Goal: Task Accomplishment & Management: Manage account settings

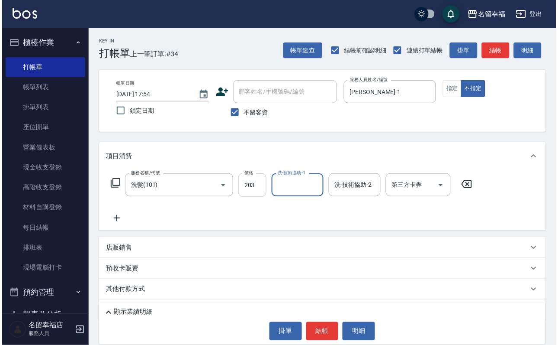
scroll to position [65, 0]
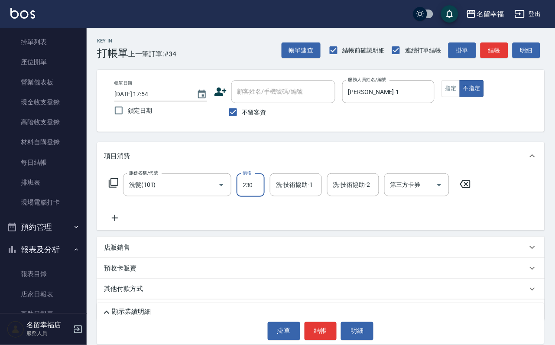
type input "230"
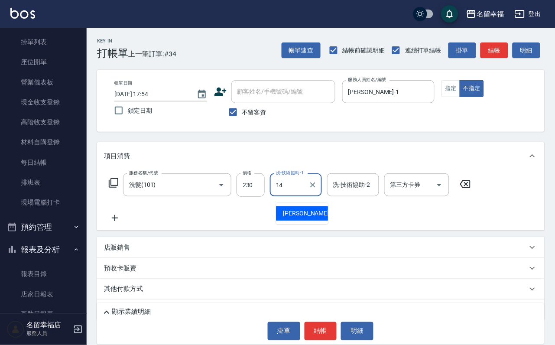
type input "[PERSON_NAME]-14"
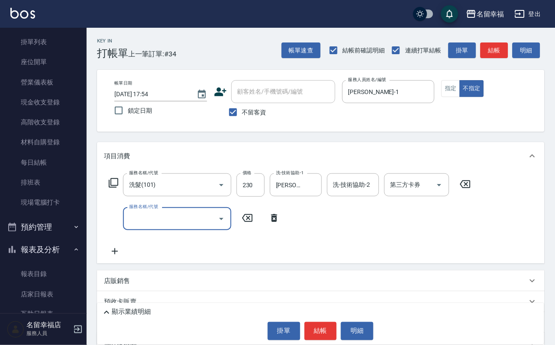
type input "9"
type input "潤絲(801)"
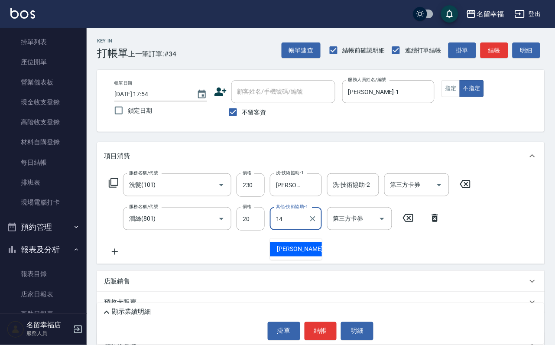
type input "[PERSON_NAME]-14"
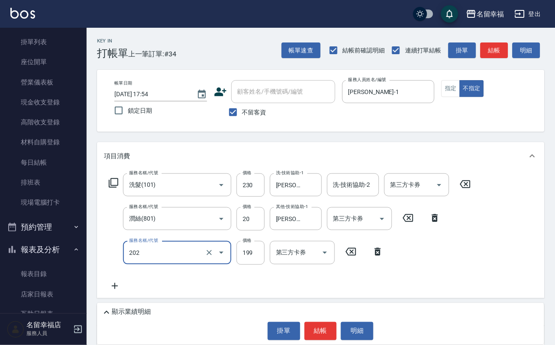
type input "不指定單剪(202)"
drag, startPoint x: 313, startPoint y: 343, endPoint x: 314, endPoint y: 338, distance: 5.8
click at [313, 342] on div "顯示業績明細 掛單 結帳 明細" at bounding box center [320, 324] width 447 height 42
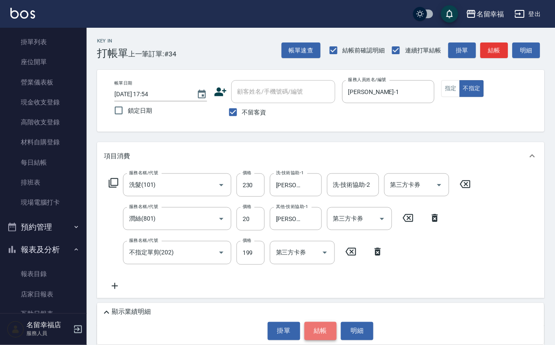
click at [321, 329] on button "結帳" at bounding box center [320, 331] width 32 height 18
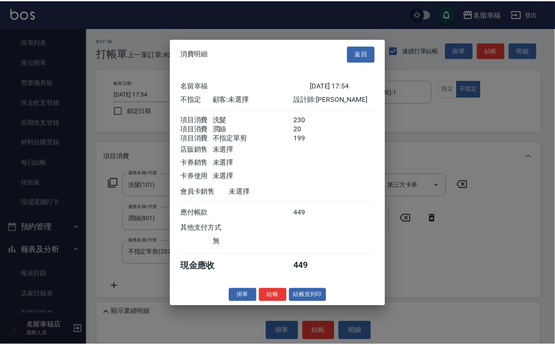
scroll to position [188, 0]
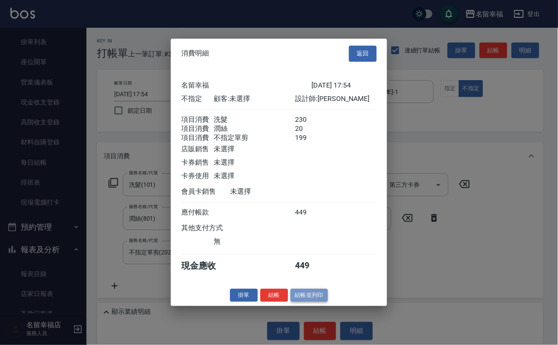
click at [329, 302] on button "結帳並列印" at bounding box center [310, 294] width 38 height 13
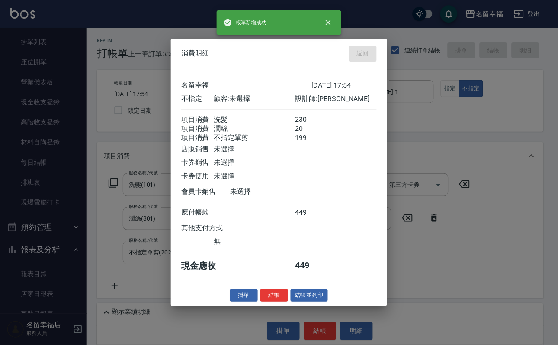
type input "2025/10/10 18:29"
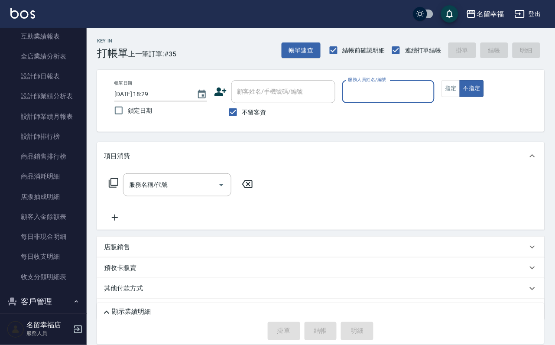
scroll to position [584, 0]
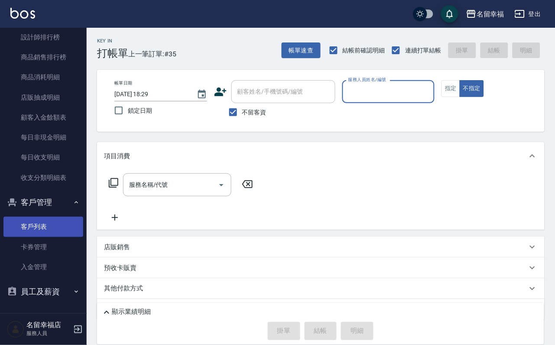
click at [42, 219] on link "客戶列表" at bounding box center [43, 226] width 80 height 20
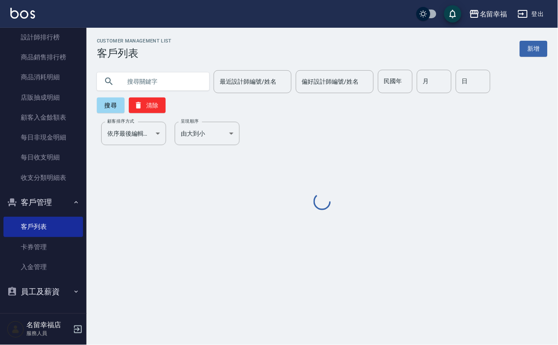
click at [165, 82] on input "text" at bounding box center [161, 81] width 81 height 23
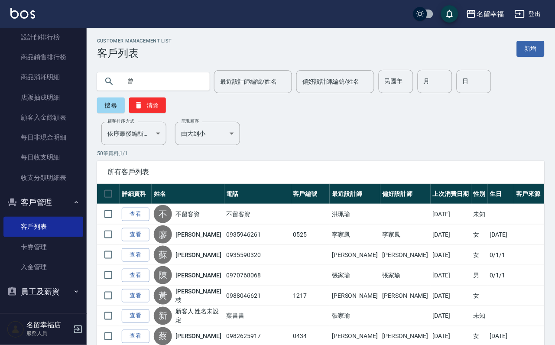
type input "曾"
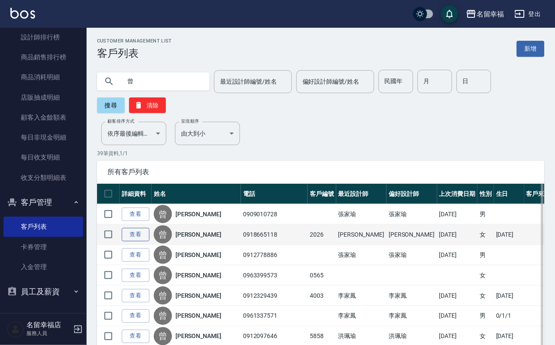
drag, startPoint x: 152, startPoint y: 251, endPoint x: 149, endPoint y: 246, distance: 5.9
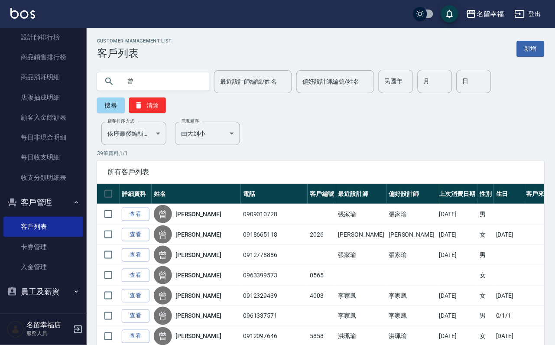
click at [149, 241] on link "查看" at bounding box center [136, 234] width 28 height 13
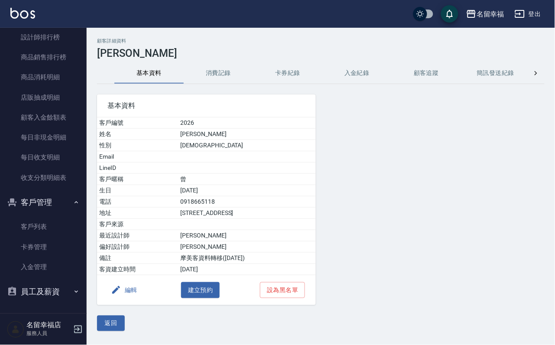
click at [207, 71] on button "消費記錄" at bounding box center [218, 73] width 69 height 21
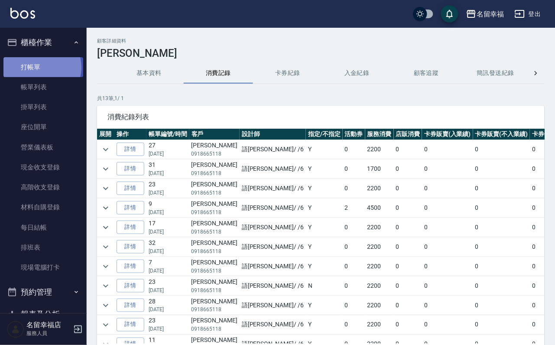
click at [39, 71] on link "打帳單" at bounding box center [43, 67] width 80 height 20
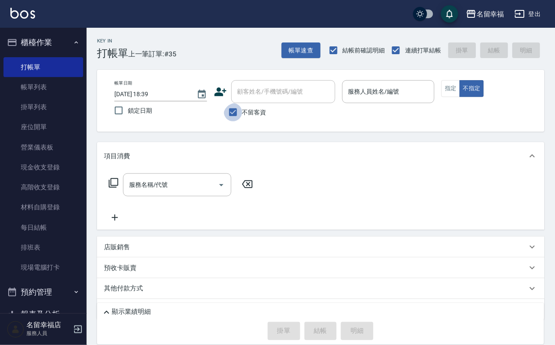
drag, startPoint x: 225, startPoint y: 119, endPoint x: 250, endPoint y: 100, distance: 31.9
click at [229, 116] on input "不留客資" at bounding box center [233, 112] width 18 height 18
checkbox input "false"
click at [255, 94] on input "顧客姓名/手機號碼/編號" at bounding box center [276, 91] width 83 height 15
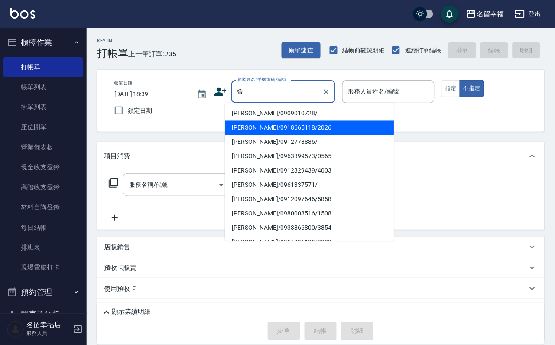
click at [268, 131] on li "曾繻淇/0918665118/2026" at bounding box center [309, 128] width 169 height 14
type input "曾繻淇/0918665118/2026"
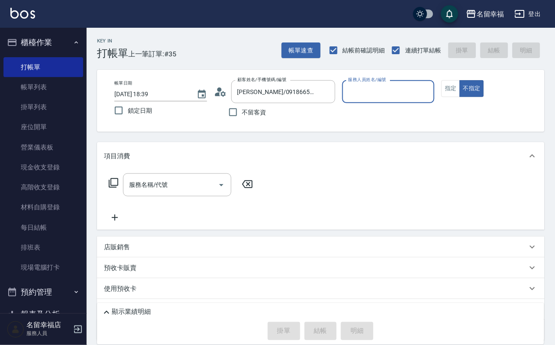
type input "語瑄-6"
click at [111, 188] on icon at bounding box center [113, 182] width 10 height 10
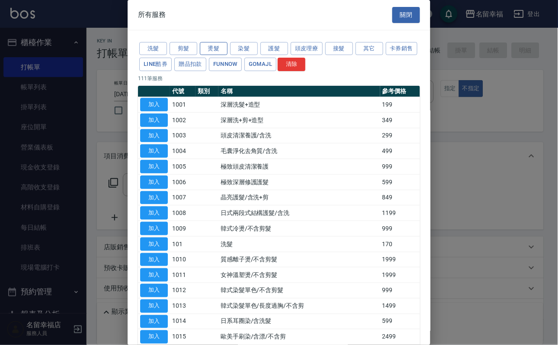
click at [213, 55] on button "燙髮" at bounding box center [214, 48] width 28 height 13
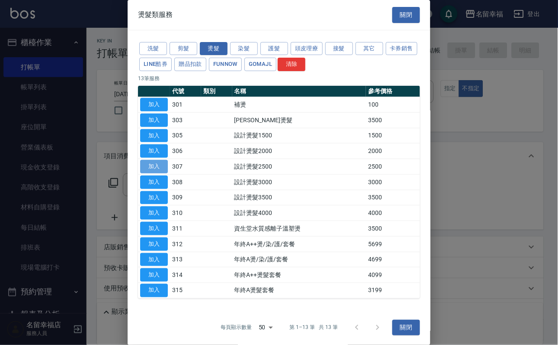
click at [162, 173] on button "加入" at bounding box center [154, 166] width 28 height 13
type input "設計燙髮2500(307)"
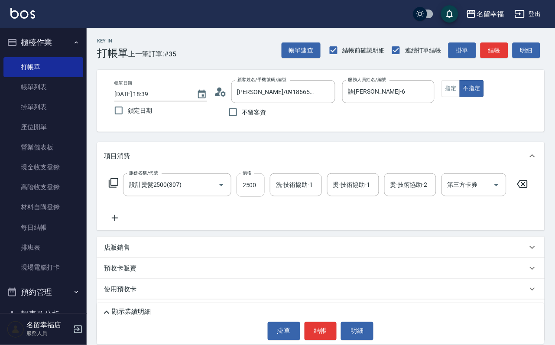
click at [259, 188] on input "2500" at bounding box center [250, 184] width 28 height 23
type input "2200"
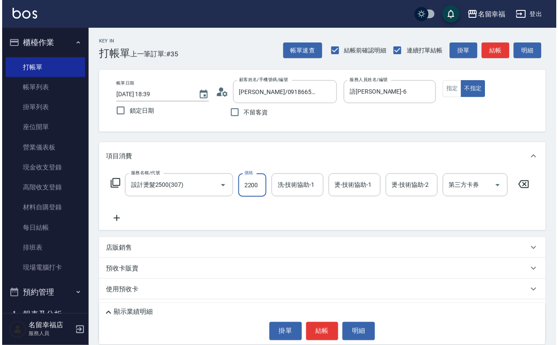
scroll to position [0, 0]
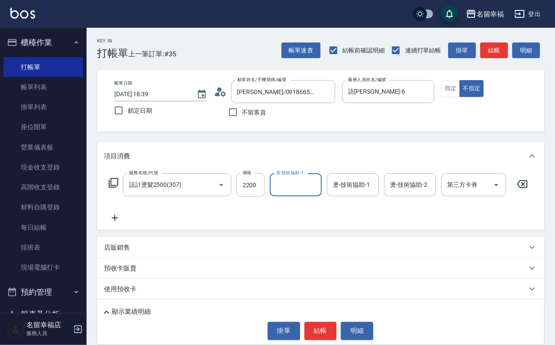
click at [302, 176] on label "洗-技術協助-1" at bounding box center [290, 172] width 28 height 6
click at [302, 182] on input "洗-技術協助-1" at bounding box center [296, 184] width 44 height 15
type input "語瑄-6"
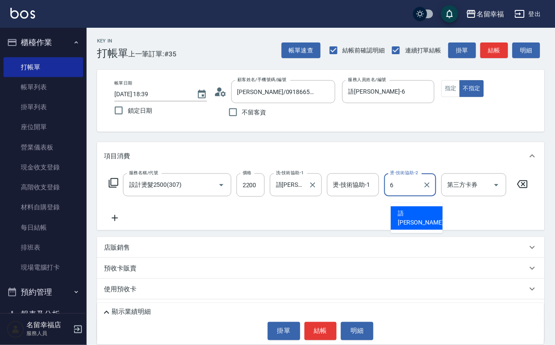
type input "語瑄-6"
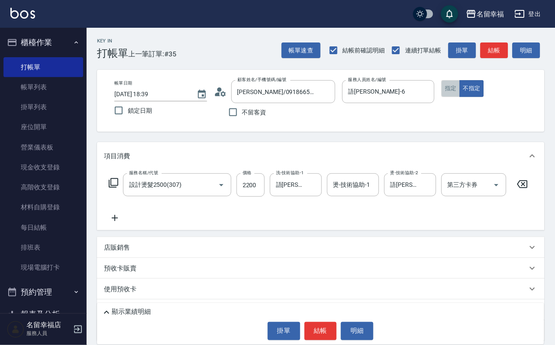
click at [460, 83] on button "指定" at bounding box center [450, 88] width 19 height 17
click at [318, 332] on button "結帳" at bounding box center [320, 331] width 32 height 18
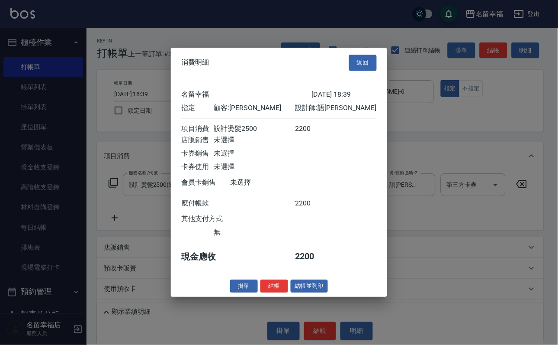
scroll to position [107, 0]
drag, startPoint x: 257, startPoint y: 337, endPoint x: 251, endPoint y: 336, distance: 5.8
click at [261, 293] on button "結帳" at bounding box center [275, 285] width 28 height 13
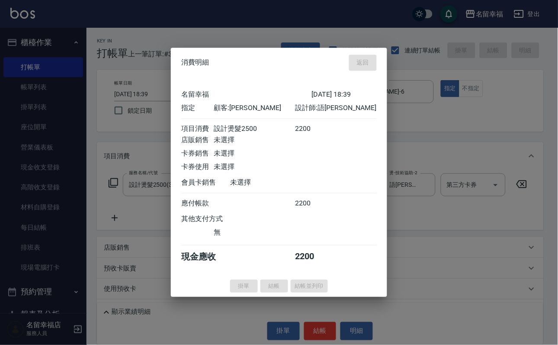
type input "2025/10/10 18:40"
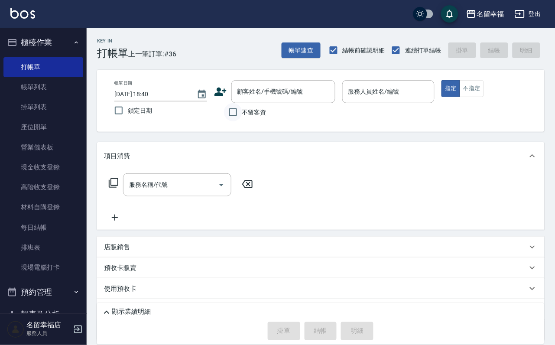
drag, startPoint x: 221, startPoint y: 133, endPoint x: 241, endPoint y: 119, distance: 24.4
click at [231, 125] on div "帳單日期 2025/10/10 18:40 鎖定日期 顧客姓名/手機號碼/編號 顧客姓名/手機號碼/編號 不留客資 服務人員姓名/編號 服務人員姓名/編號 指…" at bounding box center [320, 101] width 447 height 62
click at [237, 121] on input "不留客資" at bounding box center [233, 112] width 18 height 18
checkbox input "true"
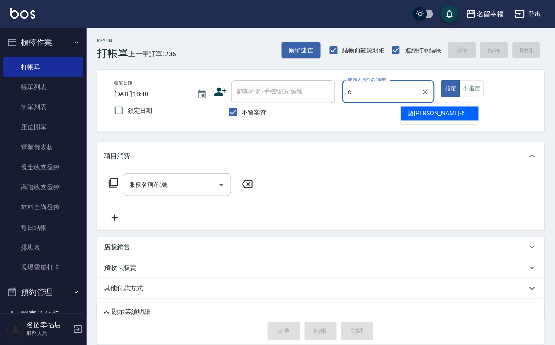
type input "語瑄-6"
type button "true"
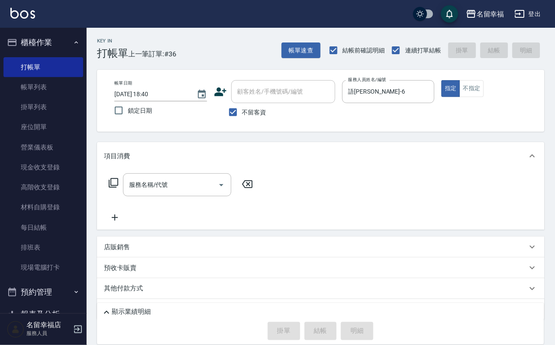
click at [126, 195] on div "服務名稱/代號 服務名稱/代號" at bounding box center [181, 184] width 154 height 23
drag, startPoint x: 116, startPoint y: 191, endPoint x: 120, endPoint y: 189, distance: 4.5
click at [119, 188] on icon at bounding box center [113, 182] width 10 height 10
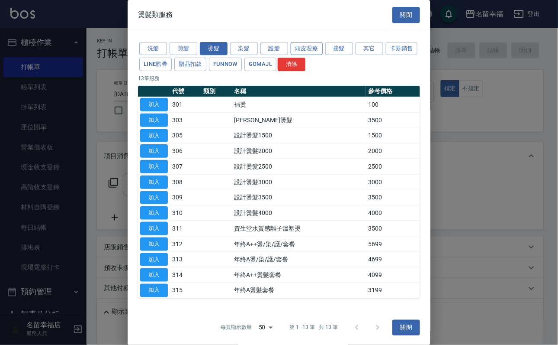
click at [323, 45] on button "頭皮理療" at bounding box center [307, 48] width 32 height 13
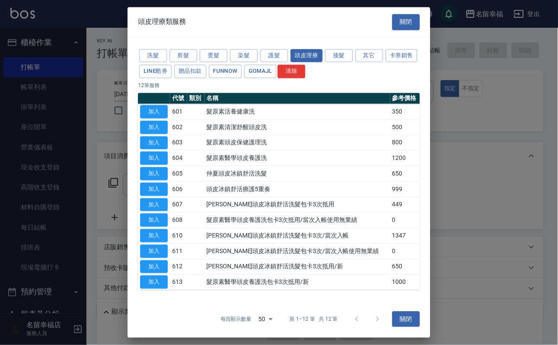
scroll to position [65, 0]
click at [152, 152] on button "加入" at bounding box center [154, 158] width 28 height 13
type input "髮原素醫學頭皮養護洗(604)"
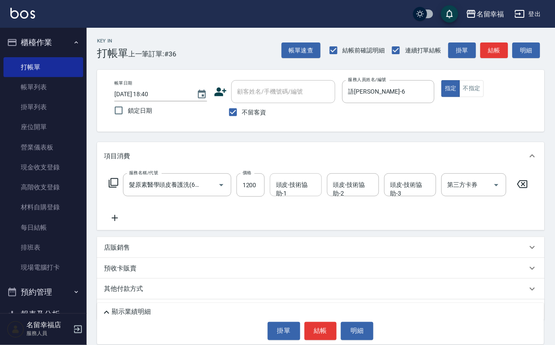
click at [322, 190] on div "頭皮-技術協助-1 頭皮-技術協助-1" at bounding box center [296, 184] width 52 height 23
type input "李姿儀-18"
click at [313, 218] on div "服務名稱/代號 髮原素醫學頭皮養護洗(604) 服務名稱/代號 價格 1200 價格 頭皮-技術協助-1 李姿儀-18 頭皮-技術協助-1 頭皮-技術協助-2…" at bounding box center [318, 198] width 429 height 50
click at [316, 322] on button "結帳" at bounding box center [320, 331] width 32 height 18
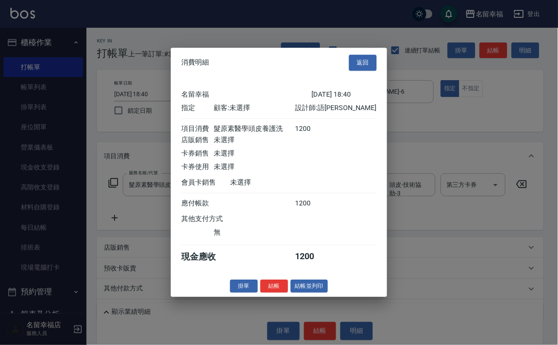
scroll to position [107, 0]
drag, startPoint x: 257, startPoint y: 331, endPoint x: 248, endPoint y: 326, distance: 10.1
click at [261, 293] on button "結帳" at bounding box center [275, 285] width 28 height 13
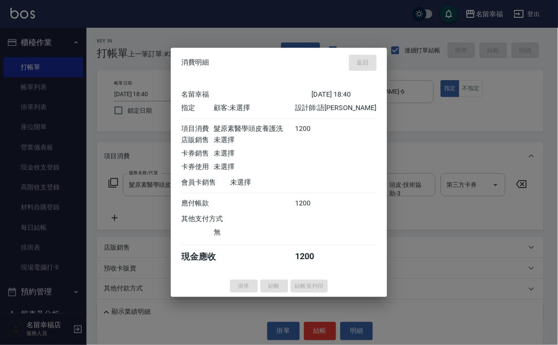
type input "2025/10/10 18:43"
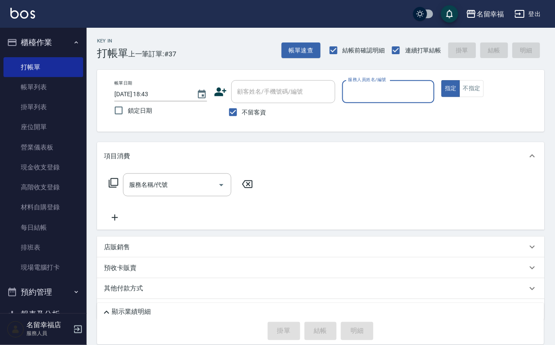
drag, startPoint x: 53, startPoint y: 86, endPoint x: 87, endPoint y: 132, distance: 57.3
click at [53, 86] on link "帳單列表" at bounding box center [43, 87] width 80 height 20
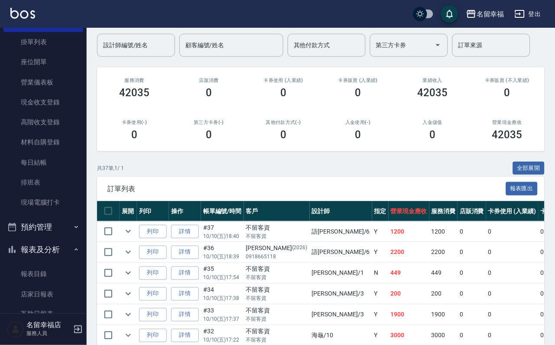
scroll to position [195, 0]
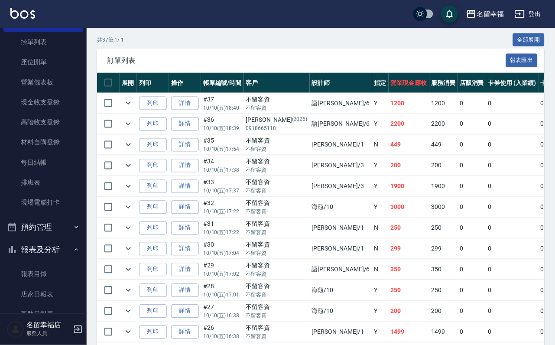
click at [198, 113] on td "詳情" at bounding box center [185, 103] width 32 height 20
click at [197, 110] on link "詳情" at bounding box center [185, 103] width 28 height 13
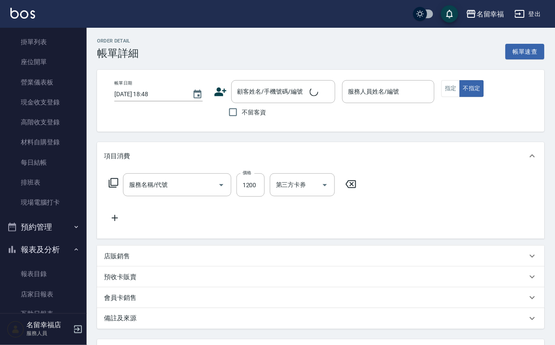
type input "2025/10/10 18:40"
checkbox input "true"
type input "語瑄-6"
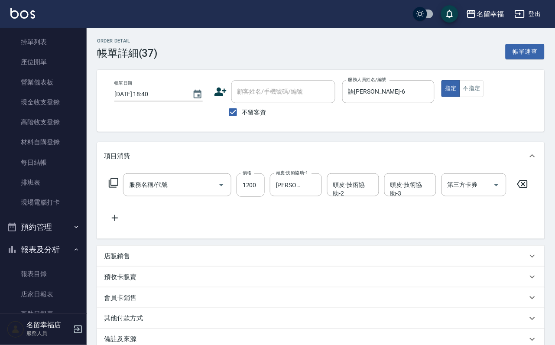
type input "髮原素醫學頭皮養護洗(604)"
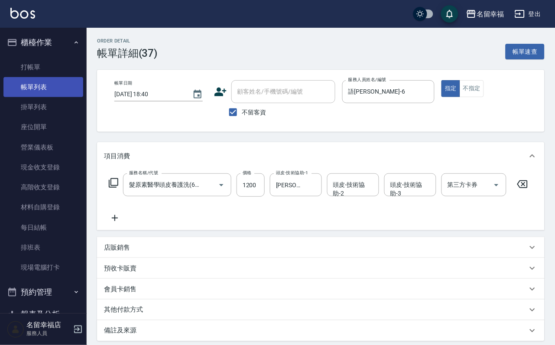
click at [42, 87] on link "帳單列表" at bounding box center [43, 87] width 80 height 20
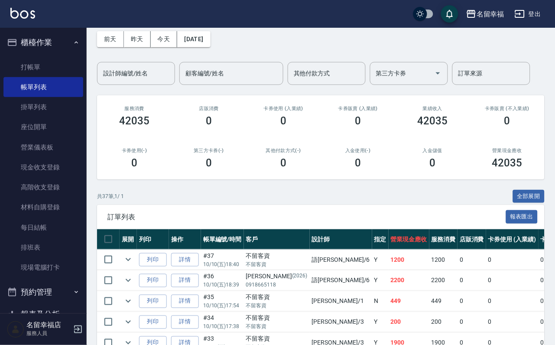
scroll to position [65, 0]
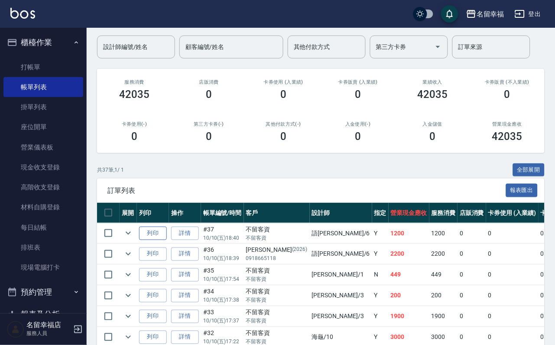
click at [161, 240] on button "列印" at bounding box center [153, 232] width 28 height 13
click at [52, 72] on link "打帳單" at bounding box center [43, 67] width 80 height 20
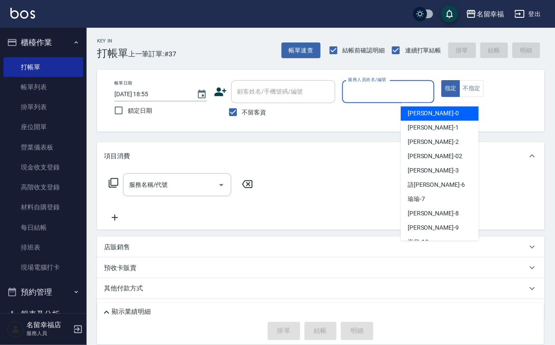
click at [431, 88] on input "服務人員姓名/編號" at bounding box center [388, 91] width 85 height 15
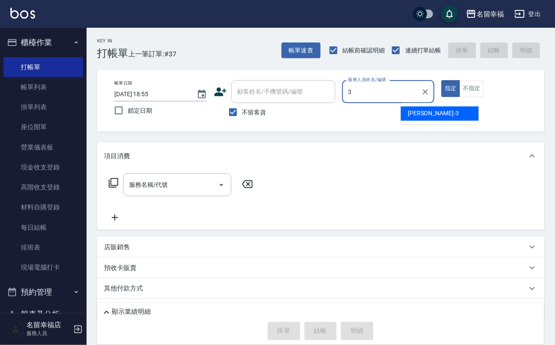
type input "[PERSON_NAME]-3"
type button "true"
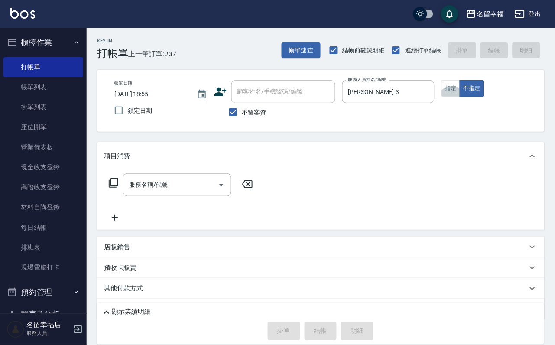
click at [165, 178] on div "服務名稱/代號 服務名稱/代號" at bounding box center [320, 200] width 447 height 60
click at [165, 189] on div "服務名稱/代號" at bounding box center [177, 184] width 108 height 23
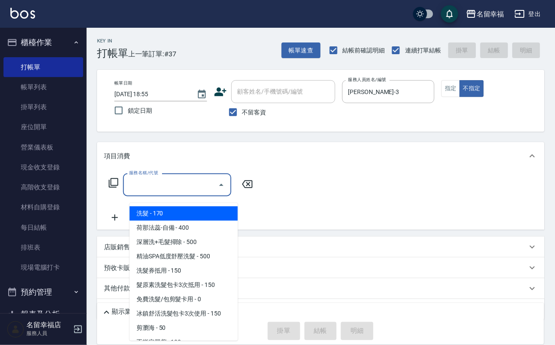
click at [164, 188] on input "服務名稱/代號" at bounding box center [170, 184] width 87 height 15
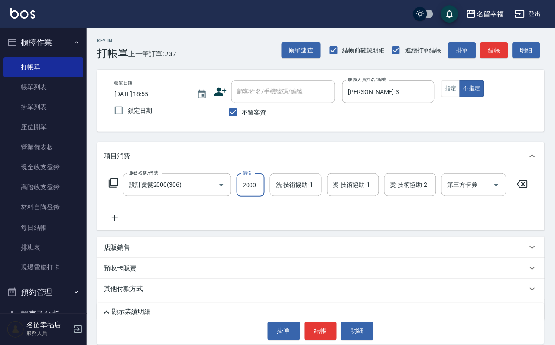
scroll to position [0, 0]
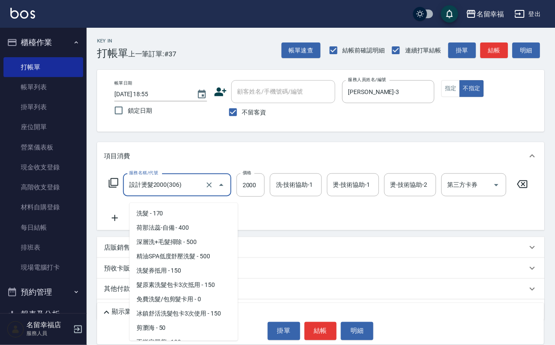
click at [190, 187] on input "設計燙髮2000(306)" at bounding box center [165, 184] width 76 height 15
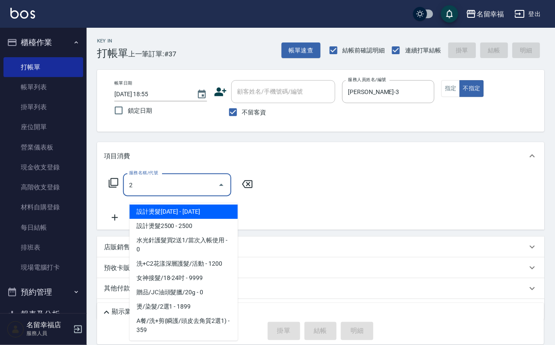
scroll to position [0, 0]
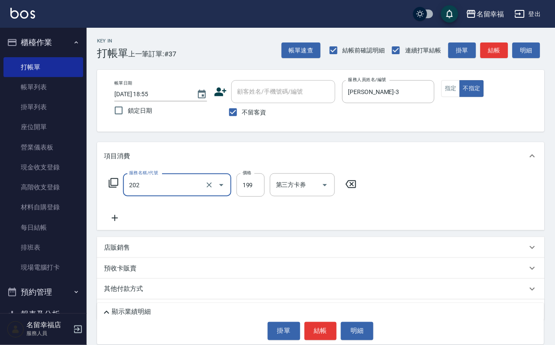
type input "不指定單剪(202)"
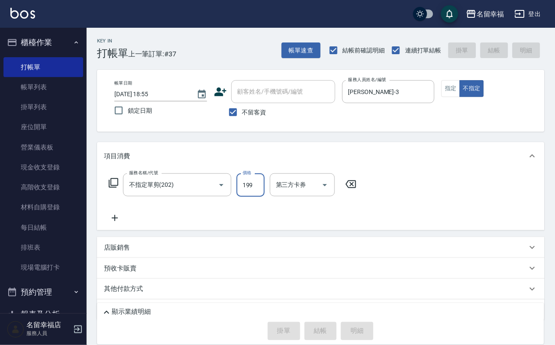
type input "2025/10/10 18:56"
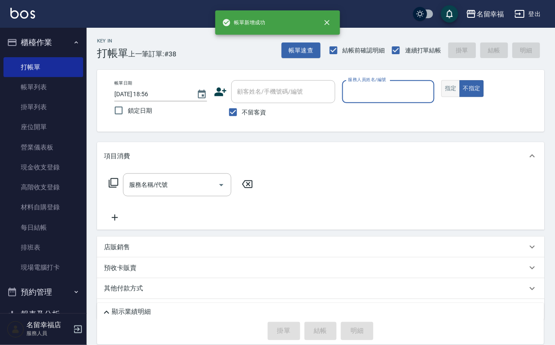
click at [460, 97] on button "指定" at bounding box center [450, 88] width 19 height 17
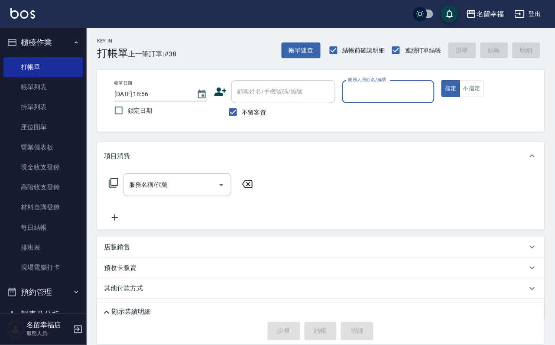
click at [435, 100] on div "服務人員姓名/編號" at bounding box center [388, 91] width 93 height 23
type input "[PERSON_NAME]-3"
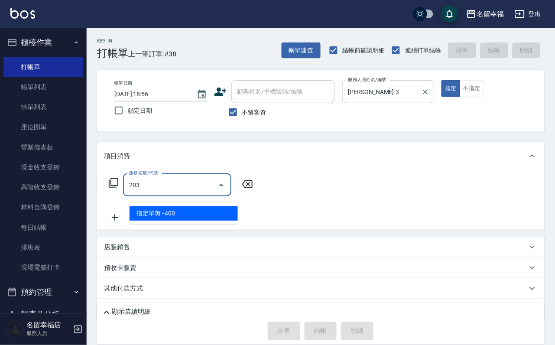
type input "指定單剪(203)"
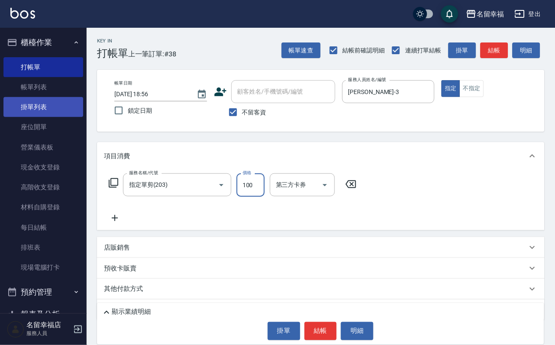
type input "100"
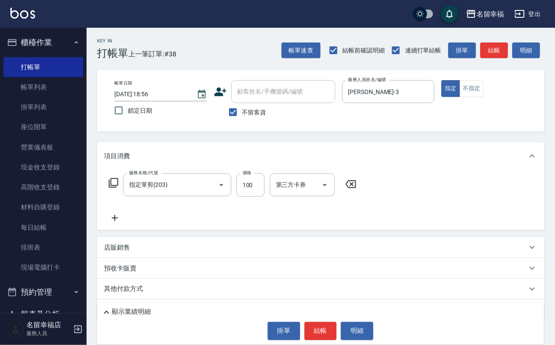
click at [313, 145] on div "Key In 打帳單 上一筆訂單:#38 帳單速查 結帳前確認明細 連續打單結帳 掛單 結帳 明細 帳單日期 2025/10/10 18:56 鎖定日期 顧客…" at bounding box center [321, 205] width 468 height 354
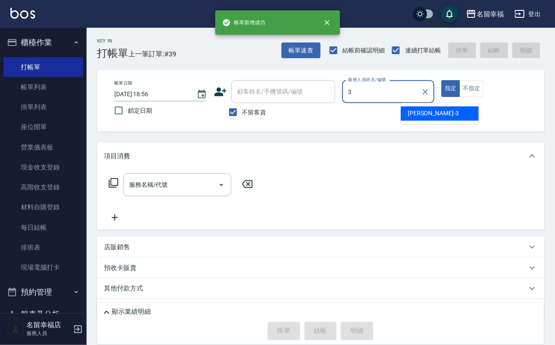
type input "[PERSON_NAME]-3"
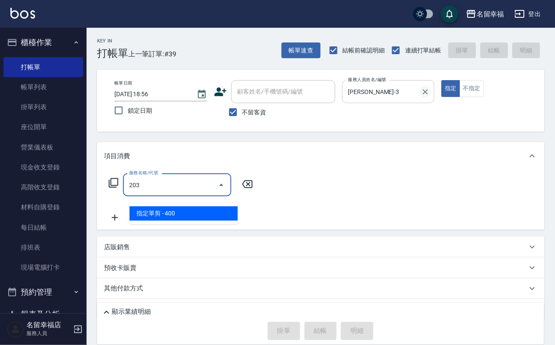
click at [429, 91] on icon "Clear" at bounding box center [425, 91] width 9 height 9
type input "203"
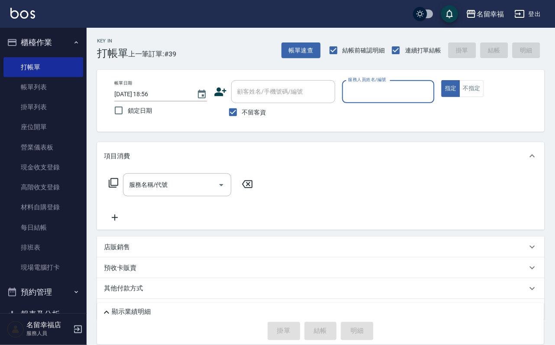
click at [431, 93] on input "服務人員姓名/編號" at bounding box center [388, 91] width 85 height 15
type input "瑜瑜-7"
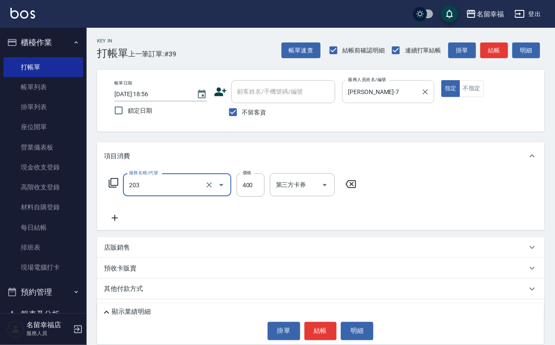
type input "指定單剪(203)"
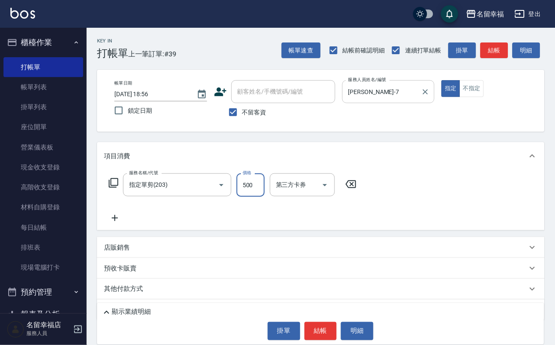
type input "500"
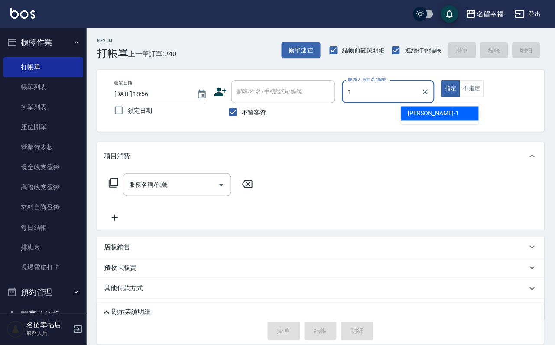
type input "珮瑜-1"
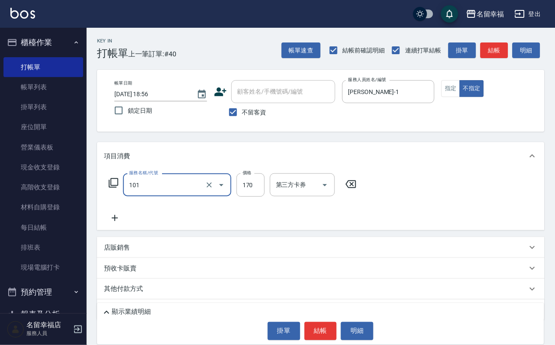
type input "洗髮(101)"
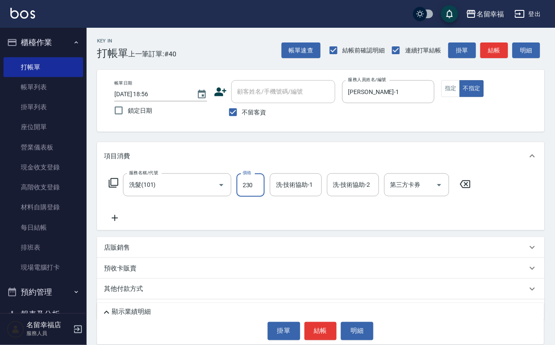
type input "230"
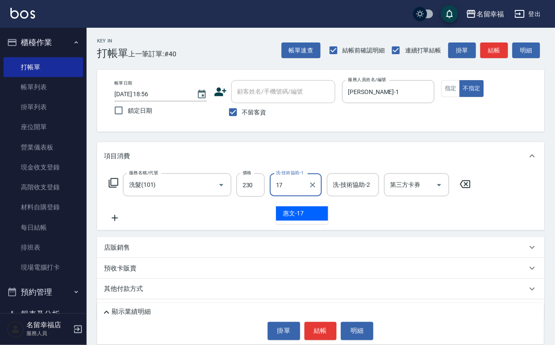
type input "惠文-17"
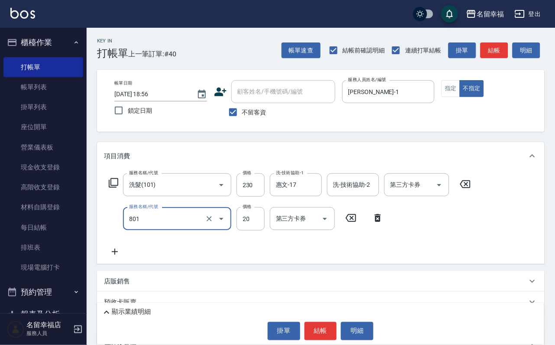
type input "潤絲(801)"
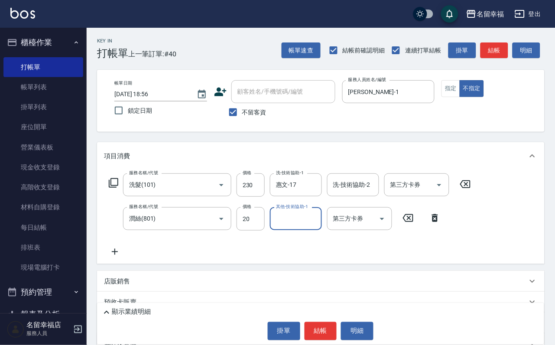
type input "2"
type input "惠文-17"
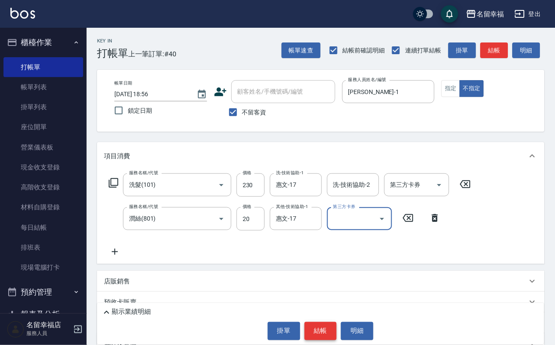
click at [325, 322] on button "結帳" at bounding box center [320, 331] width 32 height 18
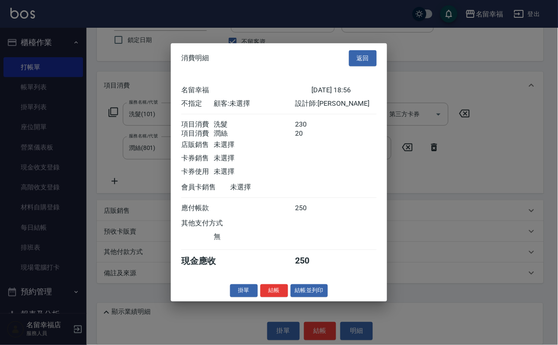
scroll to position [155, 0]
click at [317, 297] on button "結帳並列印" at bounding box center [310, 290] width 38 height 13
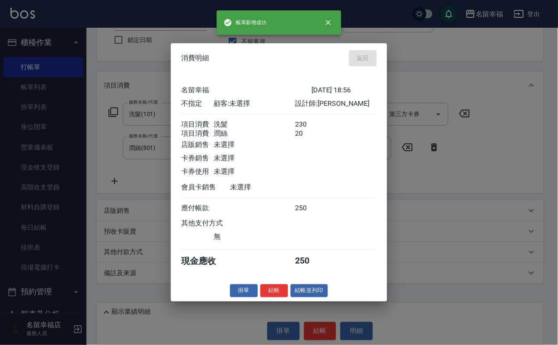
type input "2025/10/10 19:40"
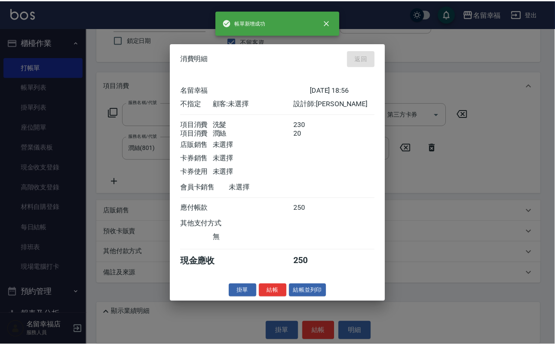
scroll to position [52, 0]
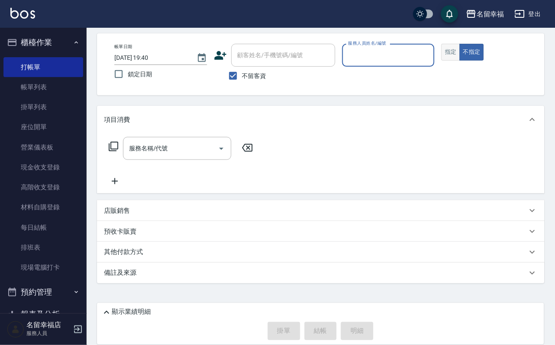
click at [460, 48] on button "指定" at bounding box center [450, 52] width 19 height 17
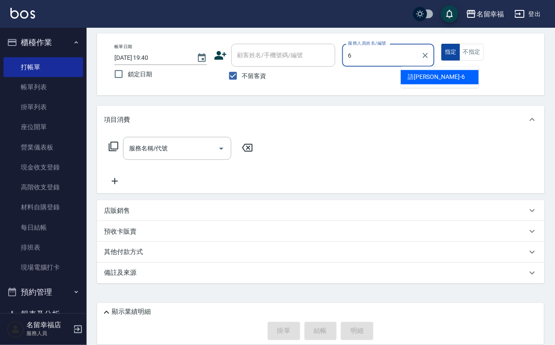
type input "語瑄-6"
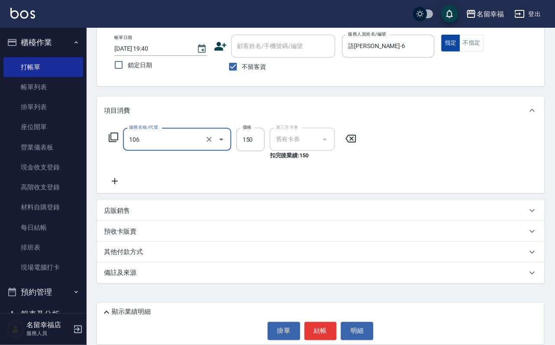
type input "洗髮券抵用(106)"
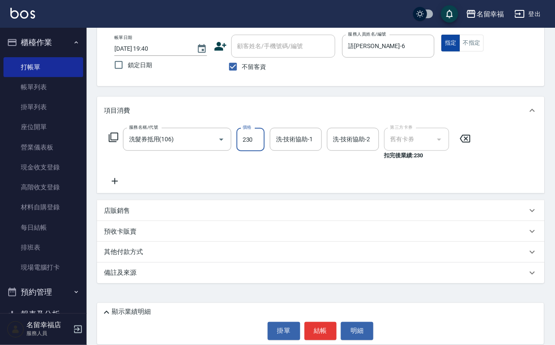
type input "230"
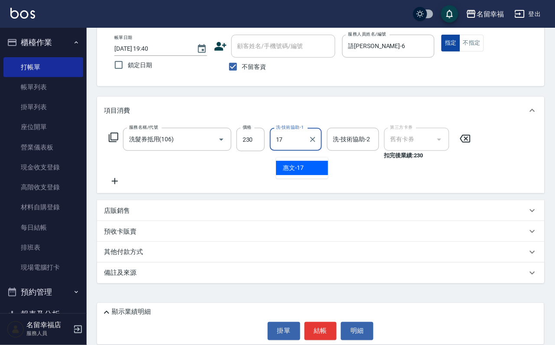
type input "惠文-17"
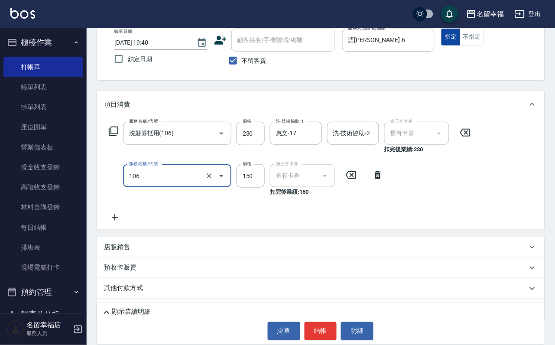
type input "洗髮券抵用(106)"
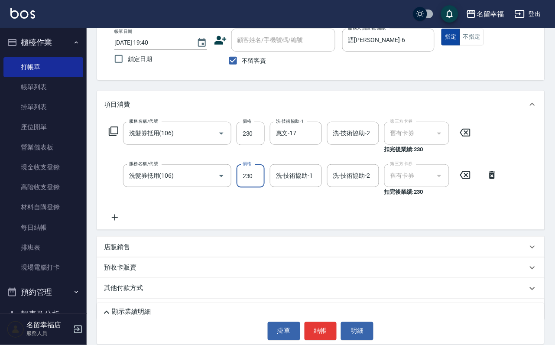
type input "230"
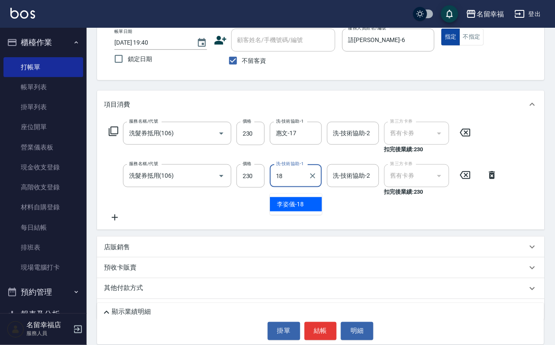
type input "李姿儀-18"
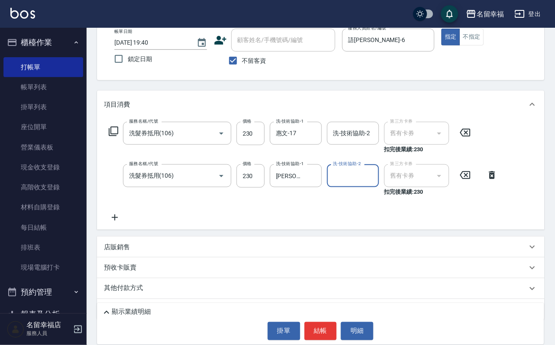
click at [378, 252] on div "店販銷售" at bounding box center [315, 246] width 423 height 9
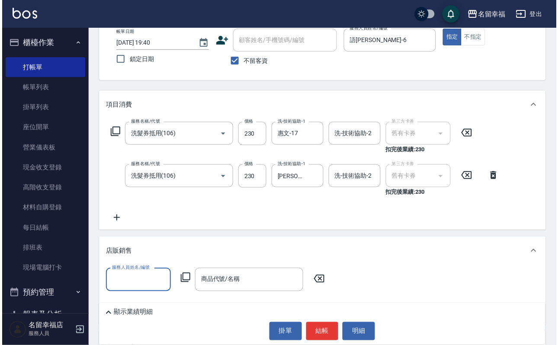
scroll to position [0, 0]
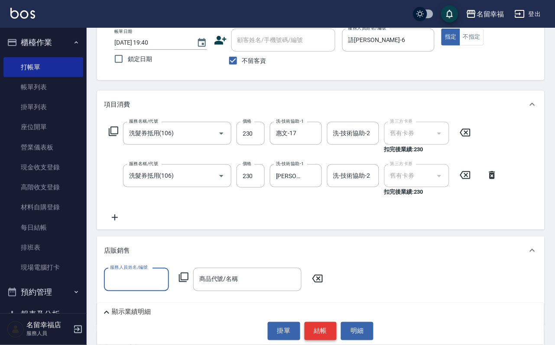
click at [328, 330] on button "結帳" at bounding box center [320, 331] width 32 height 18
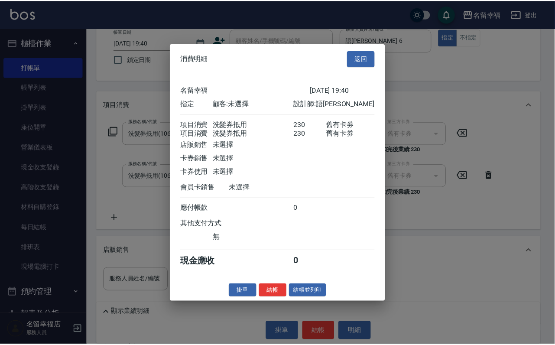
scroll to position [139, 0]
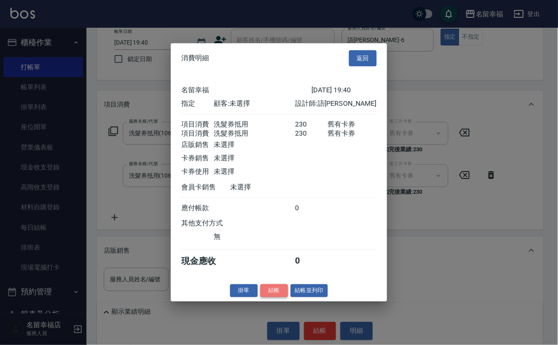
click at [265, 297] on button "結帳" at bounding box center [275, 290] width 28 height 13
type input "2025/10/10 19:42"
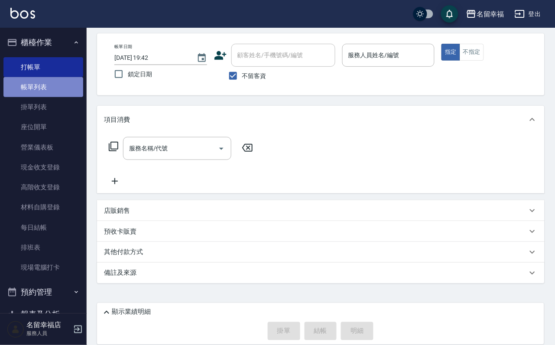
click at [51, 94] on link "帳單列表" at bounding box center [43, 87] width 80 height 20
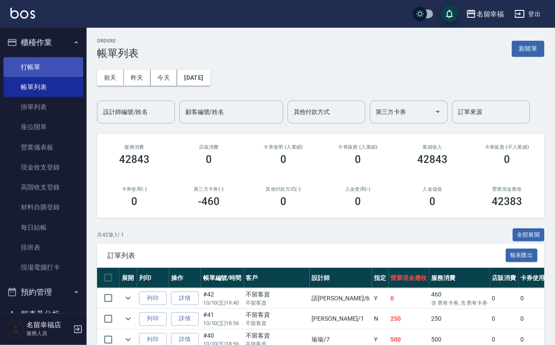
click at [19, 73] on link "打帳單" at bounding box center [43, 67] width 80 height 20
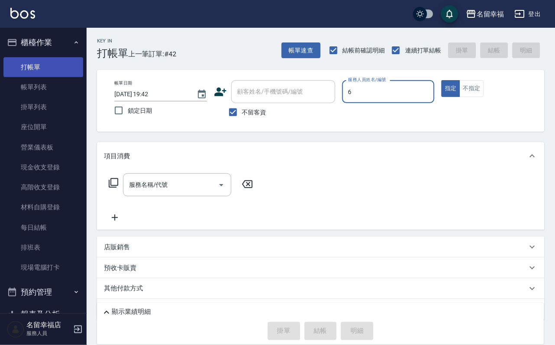
type input "語瑄-6"
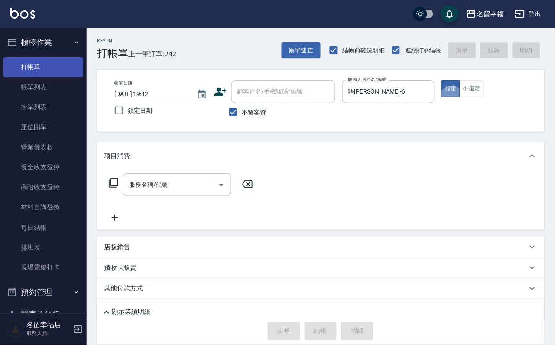
type button "true"
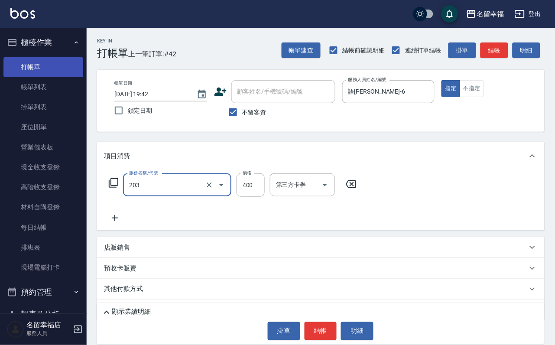
type input "指定單剪(203)"
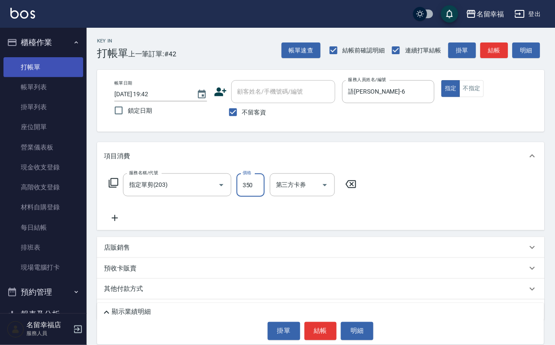
type input "350"
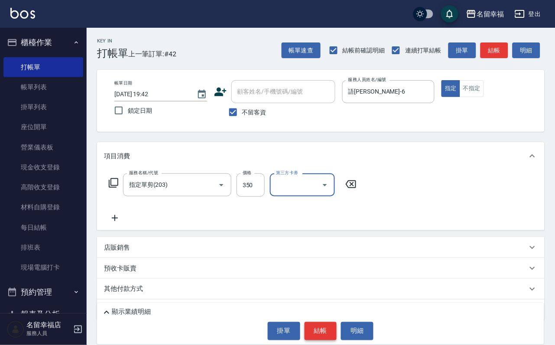
click at [318, 324] on button "結帳" at bounding box center [320, 331] width 32 height 18
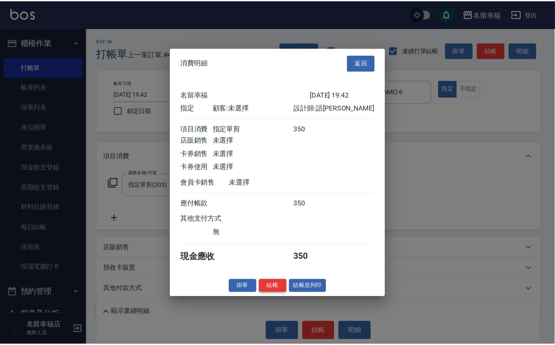
scroll to position [107, 0]
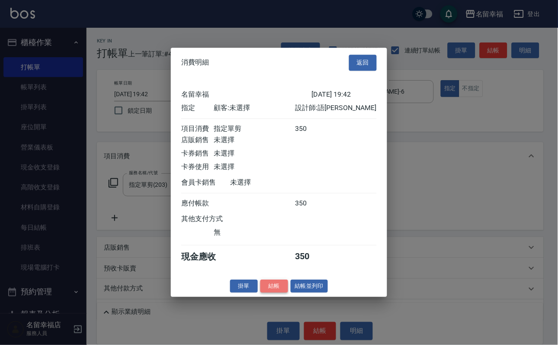
click at [262, 293] on button "結帳" at bounding box center [275, 285] width 28 height 13
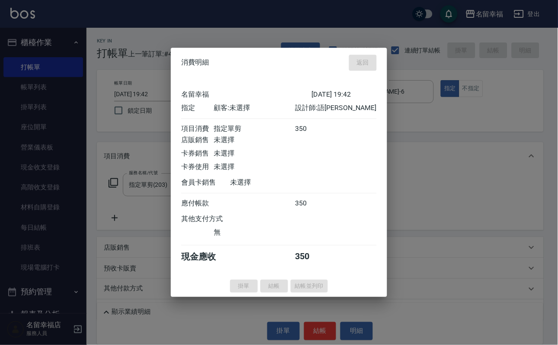
type input "2025/10/10 19:57"
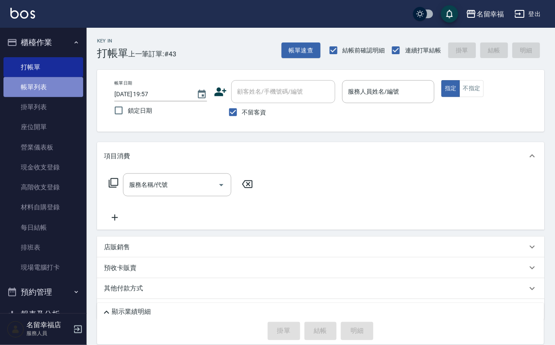
drag, startPoint x: 56, startPoint y: 87, endPoint x: 66, endPoint y: 94, distance: 12.4
click at [56, 86] on link "帳單列表" at bounding box center [43, 87] width 80 height 20
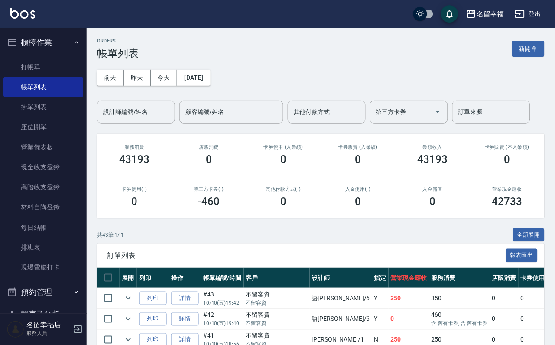
scroll to position [65, 0]
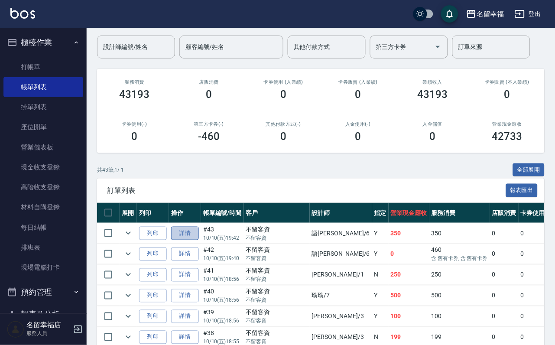
click at [190, 240] on link "詳情" at bounding box center [185, 232] width 28 height 13
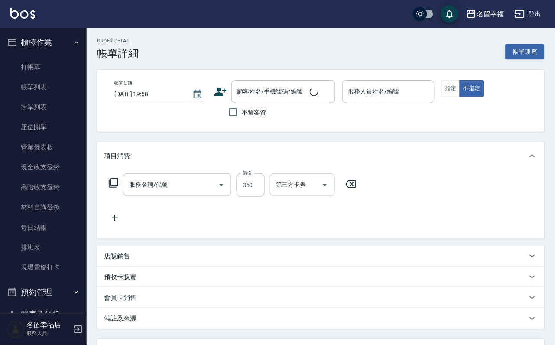
type input "2025/10/10 19:42"
checkbox input "true"
type input "語瑄-6"
type input "指定單剪(203)"
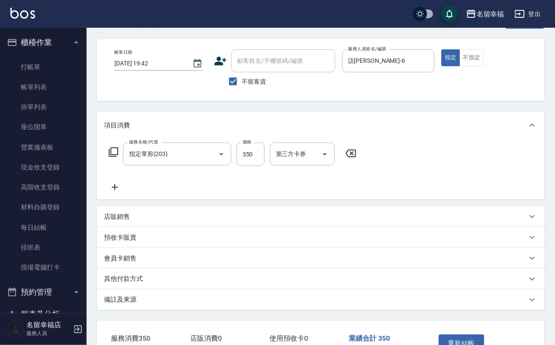
scroll to position [65, 0]
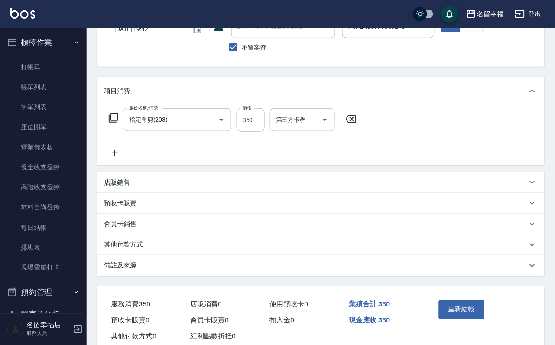
click at [141, 208] on div "預收卡販賣" at bounding box center [315, 203] width 423 height 9
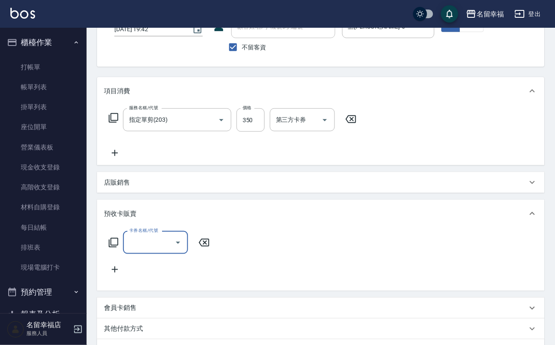
scroll to position [0, 0]
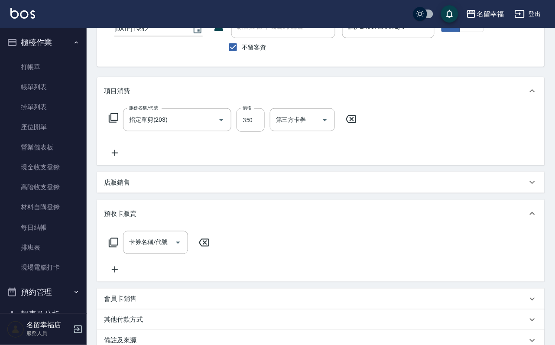
click at [116, 248] on icon at bounding box center [113, 242] width 10 height 10
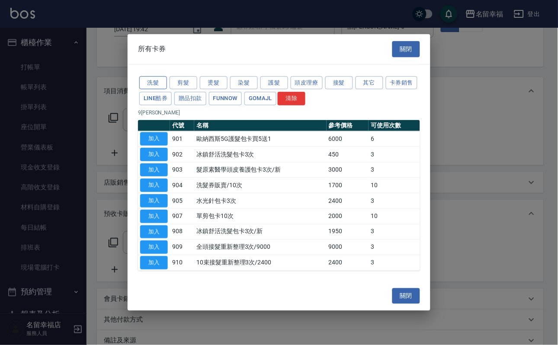
click at [152, 76] on button "洗髮" at bounding box center [153, 82] width 28 height 13
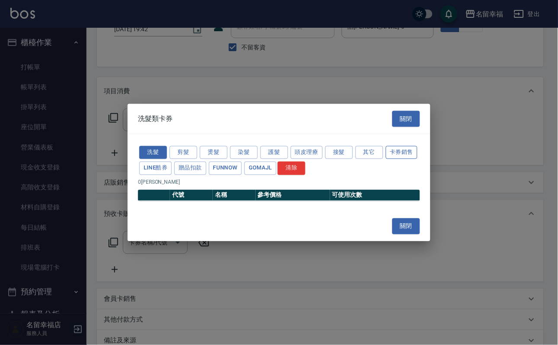
click at [386, 159] on button "卡券銷售" at bounding box center [402, 151] width 32 height 13
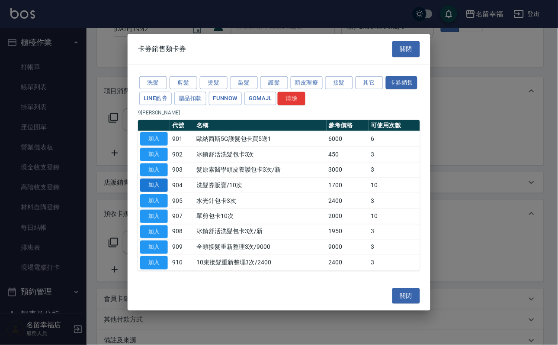
click at [153, 186] on button "加入" at bounding box center [154, 184] width 28 height 13
type input "洗髮券販賣/10次(904)"
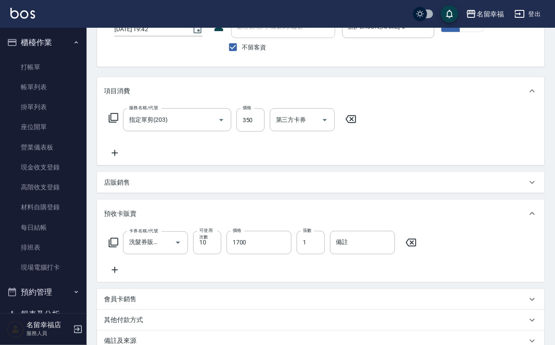
drag, startPoint x: 260, startPoint y: 267, endPoint x: 253, endPoint y: 271, distance: 8.2
click at [260, 254] on input "1700" at bounding box center [258, 242] width 65 height 23
type input "2500"
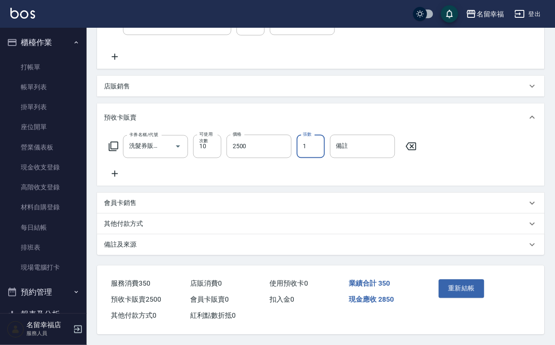
scroll to position [206, 0]
click at [463, 279] on button "重新結帳" at bounding box center [462, 288] width 46 height 18
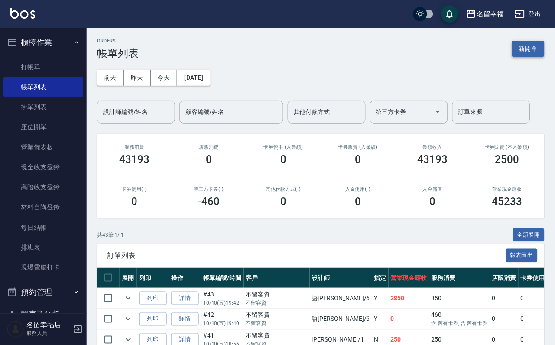
drag, startPoint x: 532, startPoint y: 35, endPoint x: 529, endPoint y: 41, distance: 6.4
click at [524, 51] on button "新開單" at bounding box center [528, 49] width 32 height 16
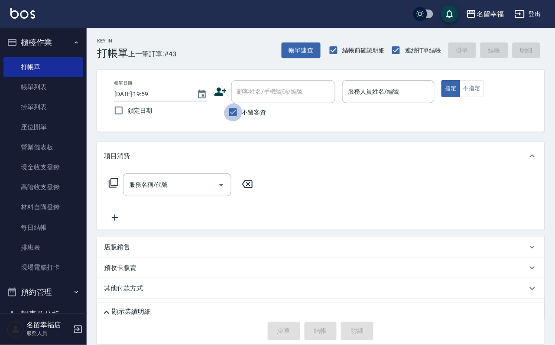
click at [236, 113] on input "不留客資" at bounding box center [233, 112] width 18 height 18
checkbox input "false"
click at [261, 97] on input "顧客姓名/手機號碼/編號" at bounding box center [276, 91] width 83 height 15
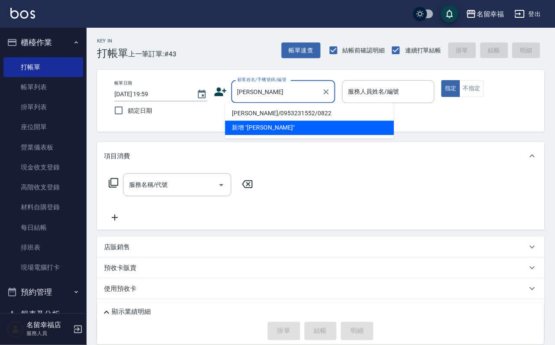
click at [269, 115] on li "黎明雪/0953231552/0822" at bounding box center [309, 113] width 169 height 14
type input "黎明雪/0953231552/0822"
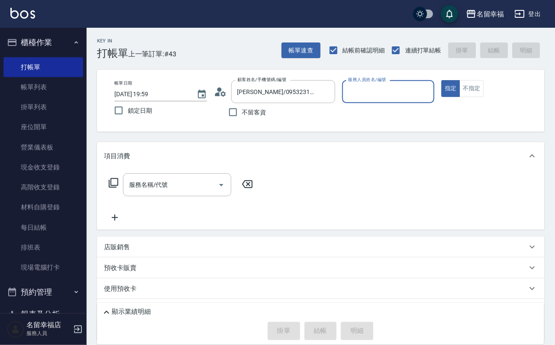
type input "語瑄-6"
click at [116, 186] on icon at bounding box center [114, 183] width 10 height 10
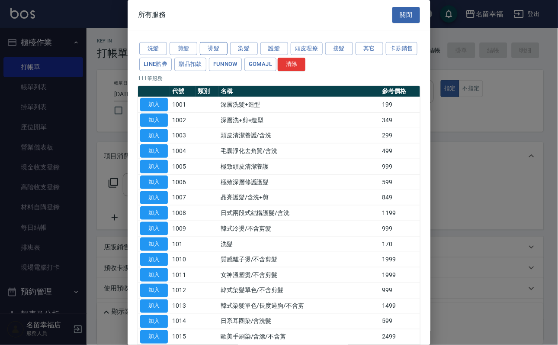
click at [216, 54] on button "燙髮" at bounding box center [214, 48] width 28 height 13
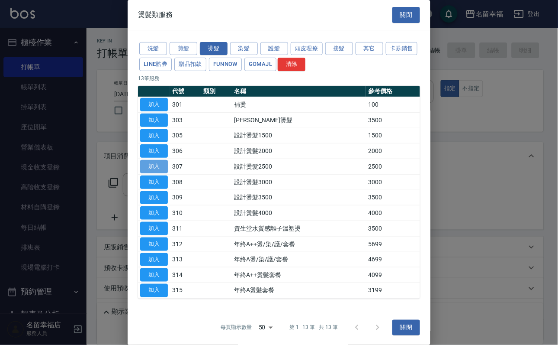
click at [163, 173] on button "加入" at bounding box center [154, 166] width 28 height 13
type input "設計燙髮2500(307)"
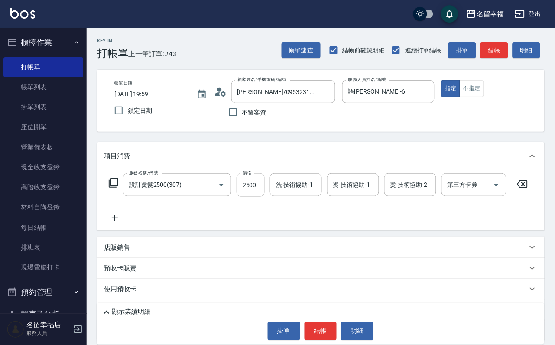
click at [254, 197] on input "2500" at bounding box center [250, 184] width 28 height 23
type input "2300"
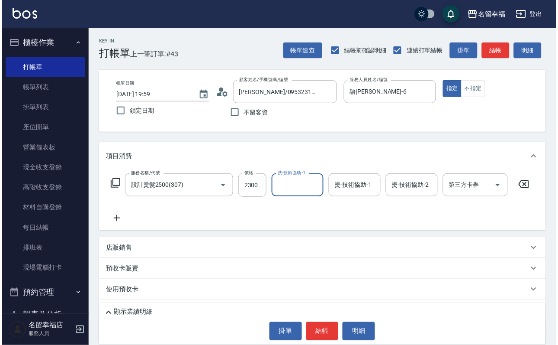
scroll to position [0, 0]
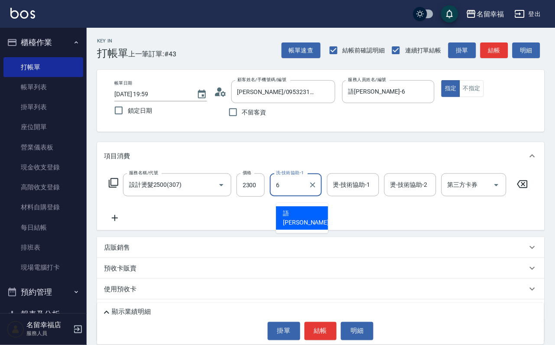
type input "語瑄-6"
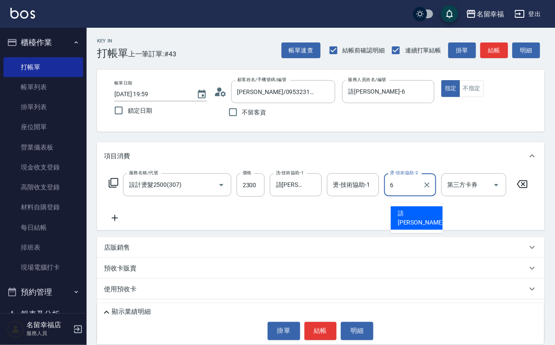
type input "語瑄-6"
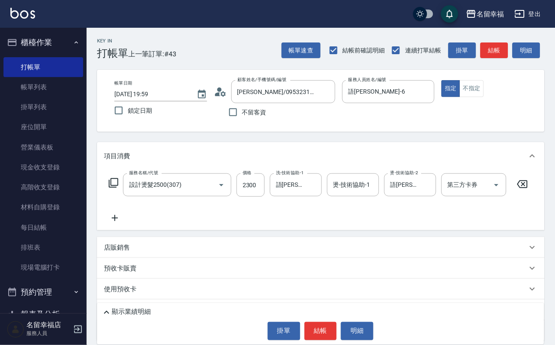
click at [112, 187] on icon at bounding box center [114, 183] width 10 height 10
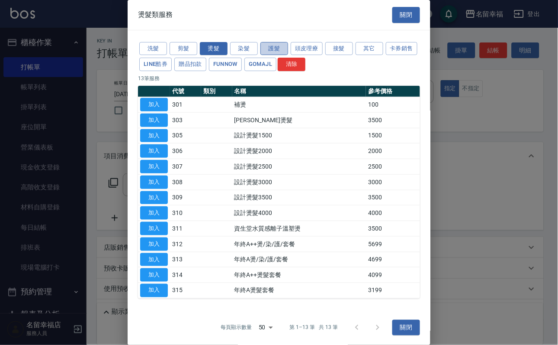
click at [277, 55] on button "護髮" at bounding box center [275, 48] width 28 height 13
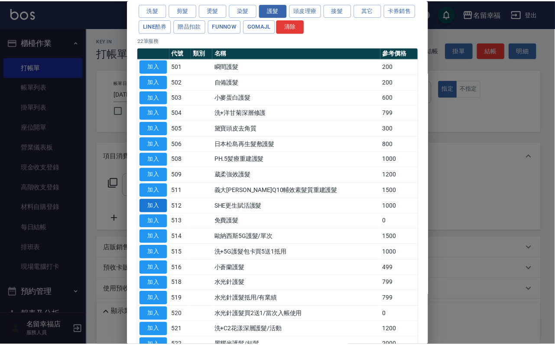
scroll to position [65, 0]
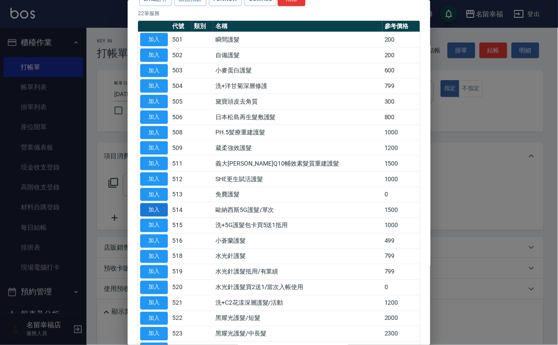
drag, startPoint x: 148, startPoint y: 291, endPoint x: 155, endPoint y: 292, distance: 7.0
click at [151, 216] on button "加入" at bounding box center [154, 209] width 28 height 13
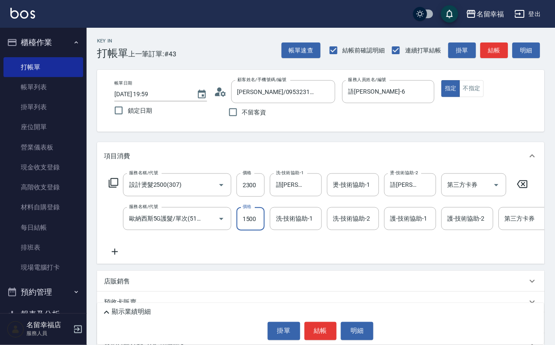
click at [255, 229] on input "1500" at bounding box center [250, 218] width 28 height 23
type input "999"
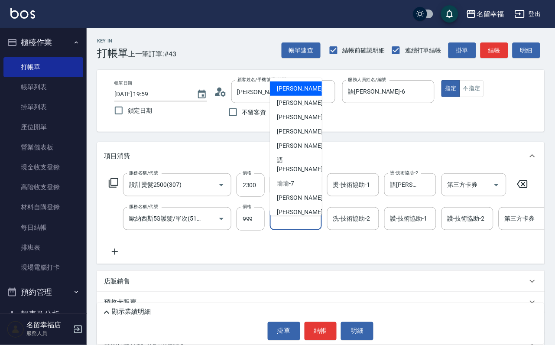
click at [284, 226] on input "洗-技術協助-1" at bounding box center [296, 218] width 44 height 15
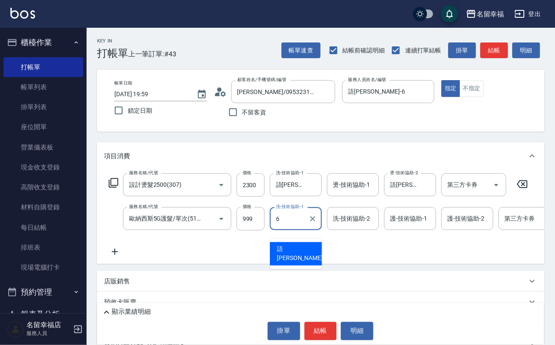
type input "語瑄-6"
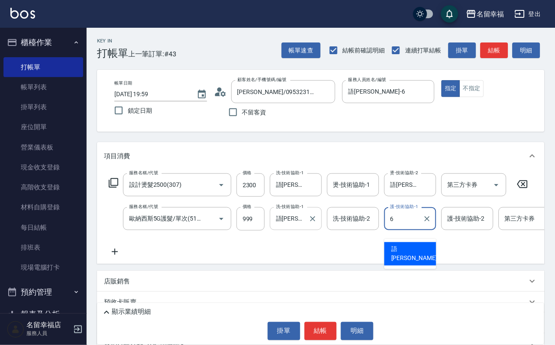
type input "語瑄-6"
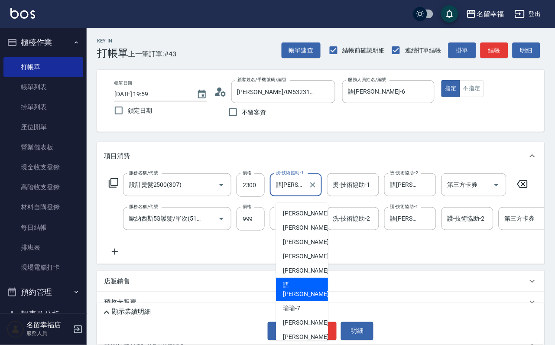
click at [304, 188] on input "語瑄-6" at bounding box center [289, 184] width 31 height 15
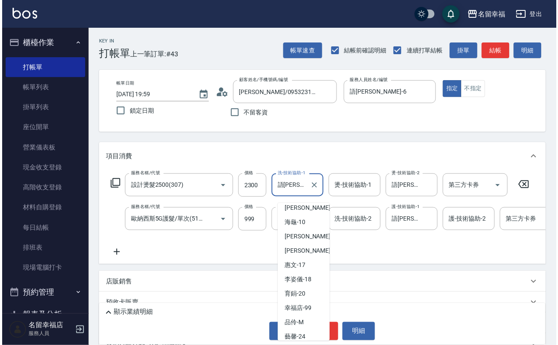
scroll to position [130, 0]
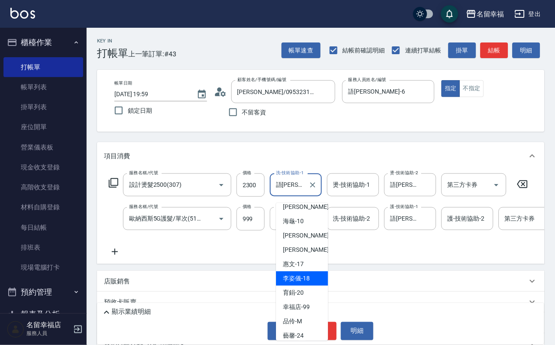
click at [301, 274] on div "李姿儀 -18" at bounding box center [302, 278] width 52 height 14
type input "李姿儀-18"
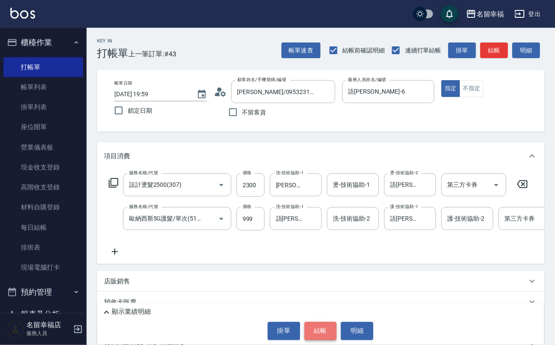
click at [324, 327] on button "結帳" at bounding box center [320, 331] width 32 height 18
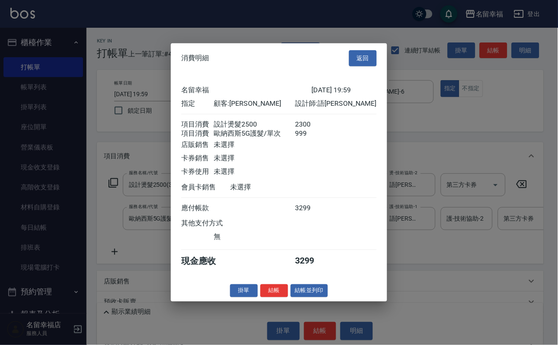
scroll to position [139, 0]
click at [264, 297] on button "結帳" at bounding box center [275, 290] width 28 height 13
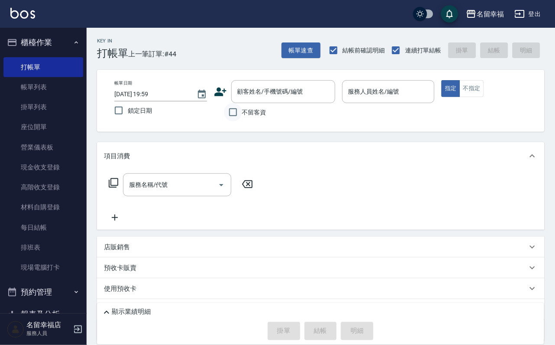
click at [230, 121] on input "不留客資" at bounding box center [233, 112] width 18 height 18
checkbox input "true"
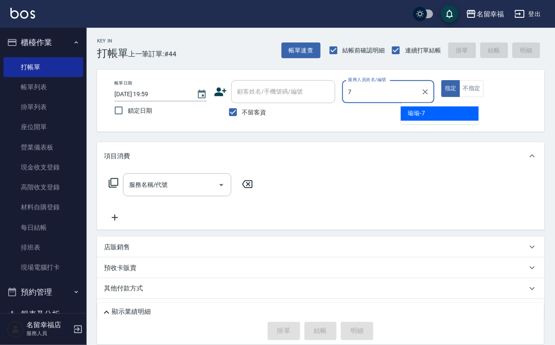
type input "瑜瑜-7"
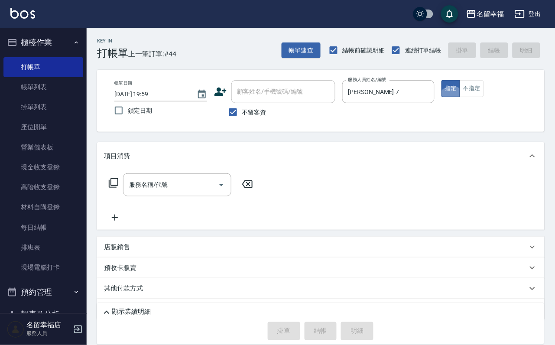
type button "true"
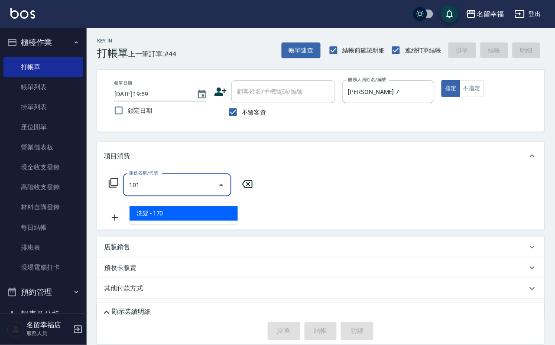
type input "洗髮(101)"
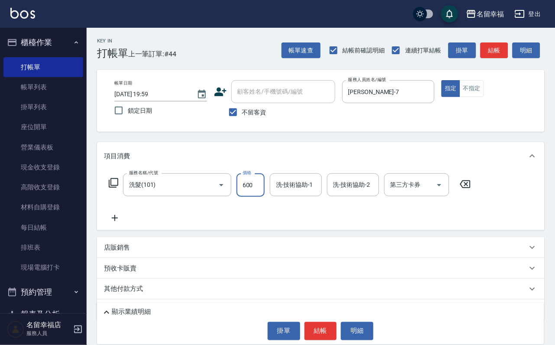
type input "600"
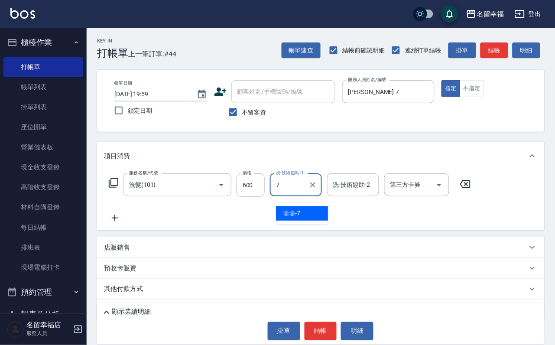
type input "瑜瑜-7"
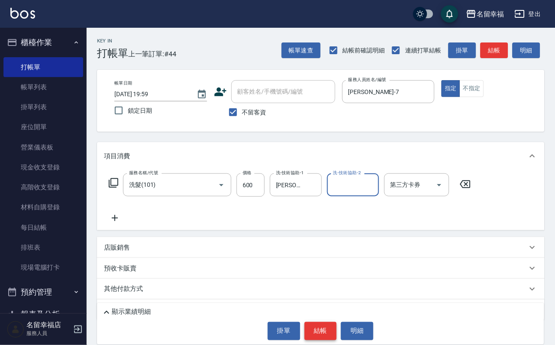
click at [329, 323] on button "結帳" at bounding box center [320, 331] width 32 height 18
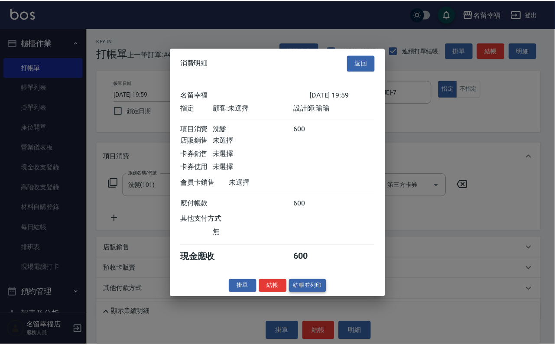
scroll to position [107, 0]
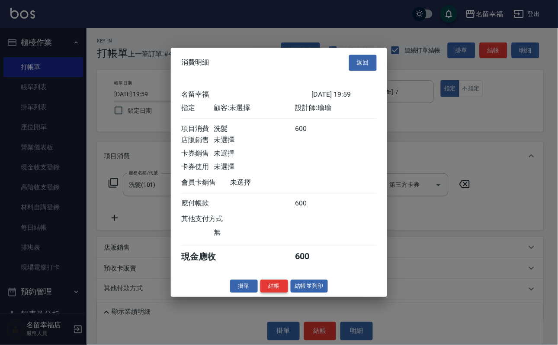
click at [276, 293] on button "結帳" at bounding box center [275, 285] width 28 height 13
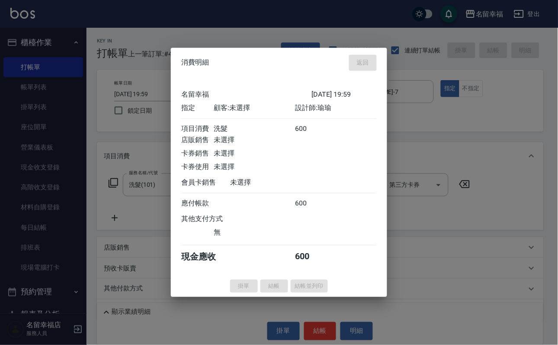
type input "2025/10/10 20:03"
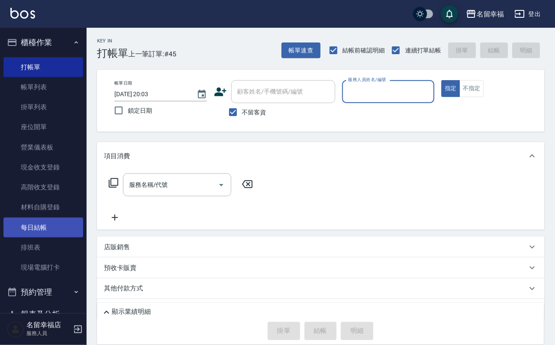
click at [51, 237] on link "每日結帳" at bounding box center [43, 227] width 80 height 20
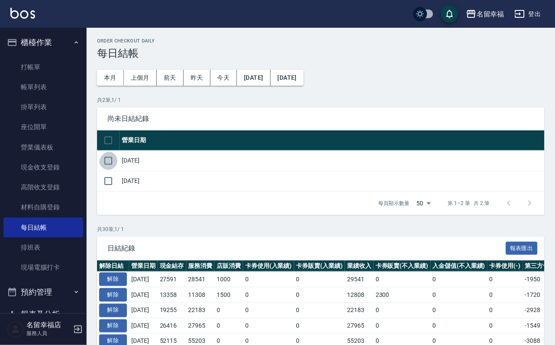
click at [113, 170] on input "checkbox" at bounding box center [108, 161] width 18 height 18
checkbox input "true"
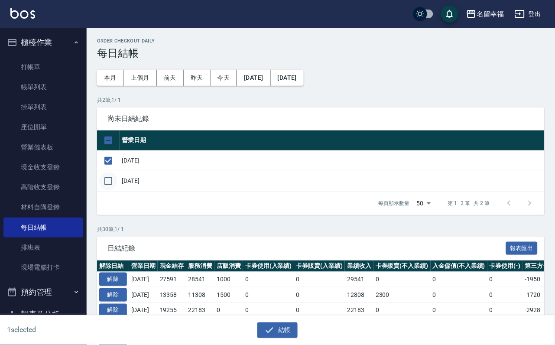
click at [116, 190] on input "checkbox" at bounding box center [108, 181] width 18 height 18
checkbox input "true"
drag, startPoint x: 278, startPoint y: 324, endPoint x: 246, endPoint y: 189, distance: 138.3
click at [278, 324] on button "結帳" at bounding box center [277, 330] width 40 height 16
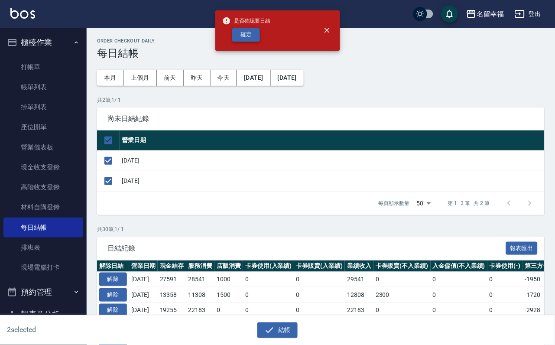
click at [258, 42] on button "確定" at bounding box center [246, 34] width 28 height 13
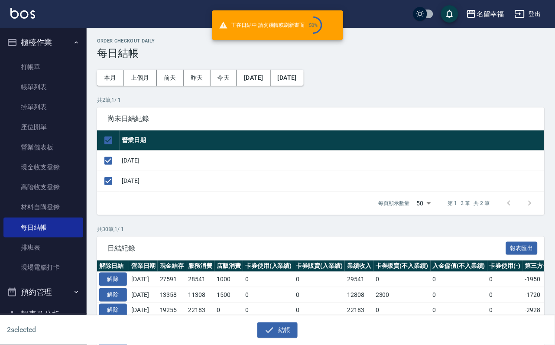
checkbox input "false"
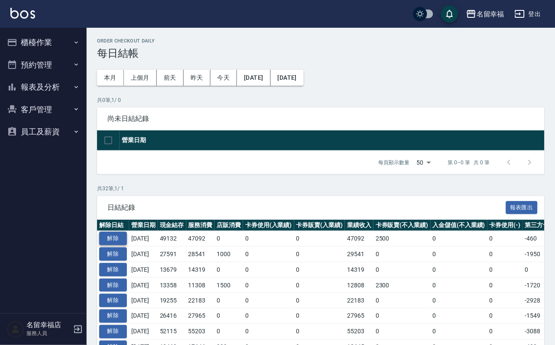
click at [112, 245] on button "解除" at bounding box center [113, 238] width 28 height 13
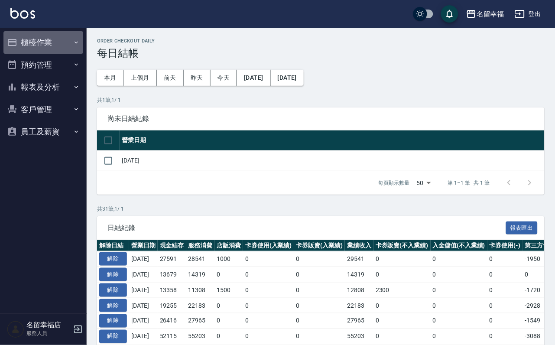
click at [42, 37] on button "櫃檯作業" at bounding box center [43, 42] width 80 height 23
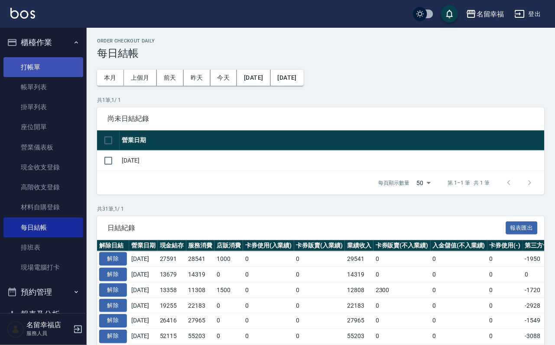
click at [40, 71] on link "打帳單" at bounding box center [43, 67] width 80 height 20
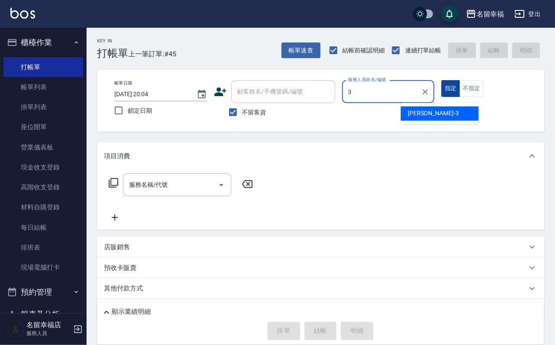
type input "晉瑋-3"
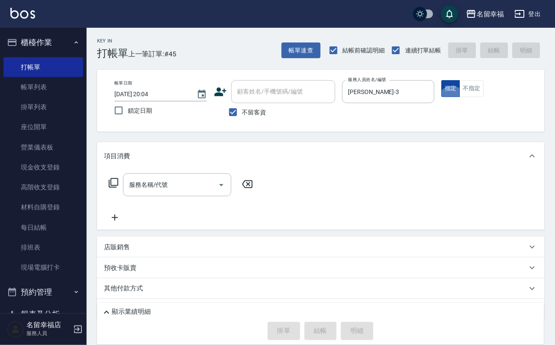
type button "true"
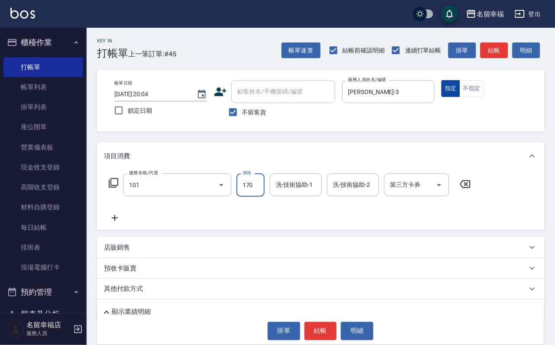
type input "洗髮(101)"
type input "200"
type input "晉瑋-3"
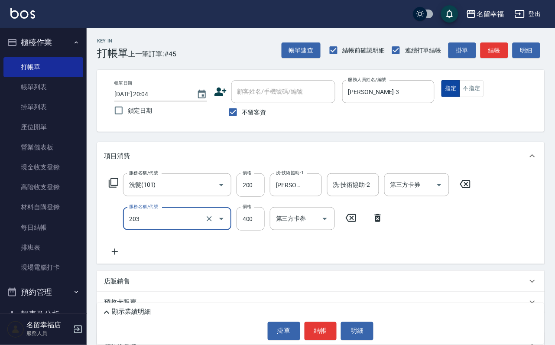
type input "指定單剪(203)"
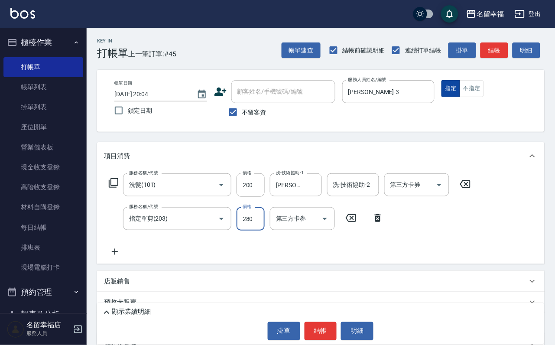
type input "280"
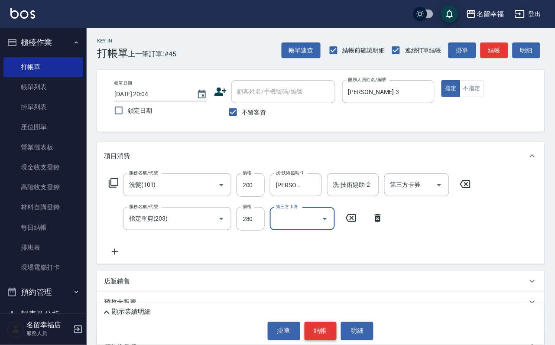
click at [315, 324] on button "結帳" at bounding box center [320, 331] width 32 height 18
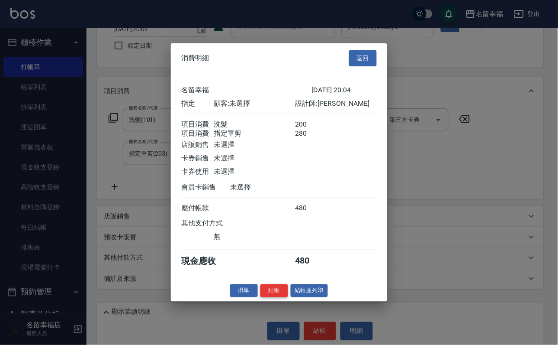
scroll to position [139, 0]
click at [271, 297] on button "結帳" at bounding box center [275, 290] width 28 height 13
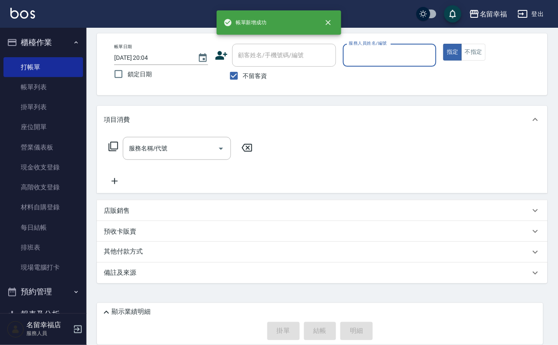
scroll to position [52, 0]
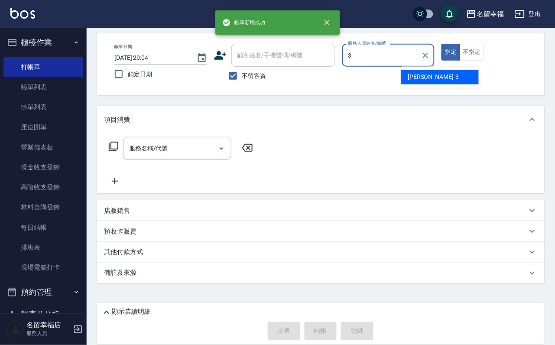
type input "晉瑋-3"
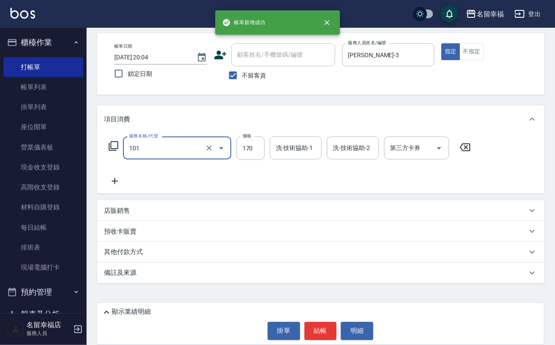
type input "洗髮(101)"
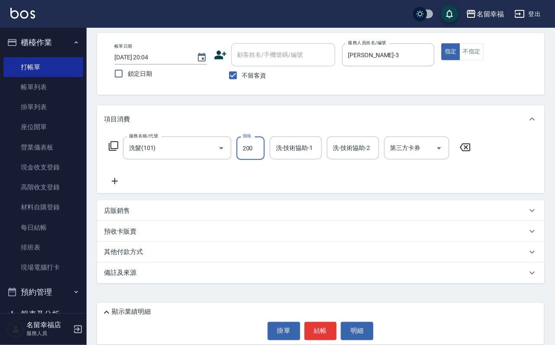
type input "200"
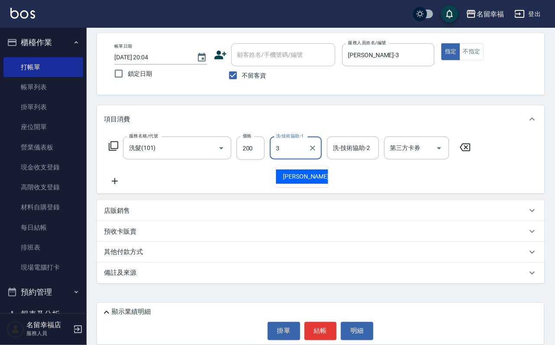
type input "晉瑋-3"
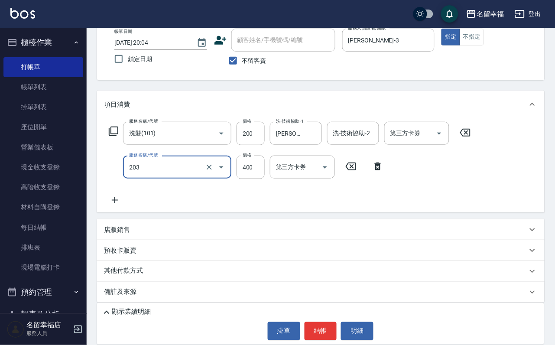
type input "指定單剪(203)"
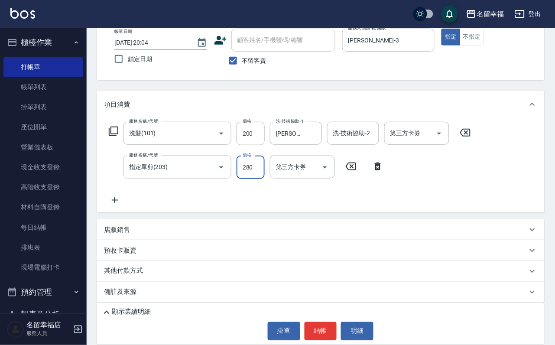
type input "280"
click at [329, 336] on button "結帳" at bounding box center [320, 331] width 32 height 18
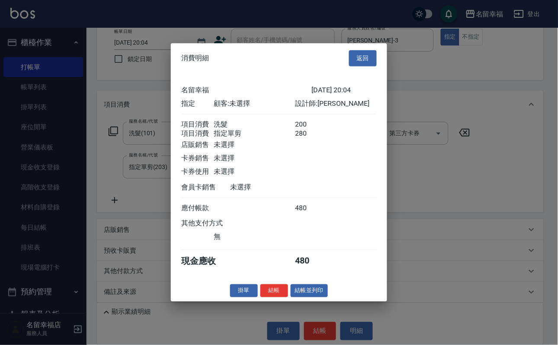
click at [328, 212] on div at bounding box center [352, 207] width 49 height 9
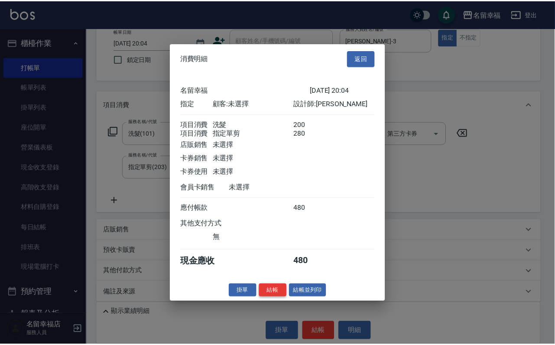
scroll to position [139, 0]
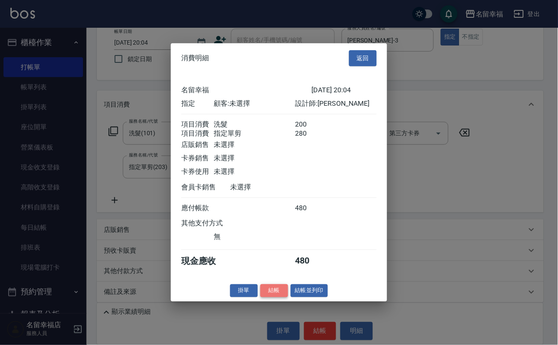
click at [266, 297] on button "結帳" at bounding box center [275, 290] width 28 height 13
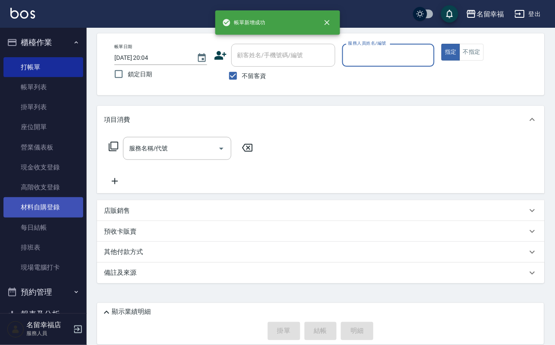
drag, startPoint x: 39, startPoint y: 242, endPoint x: 77, endPoint y: 227, distance: 41.4
click at [39, 237] on link "每日結帳" at bounding box center [43, 227] width 80 height 20
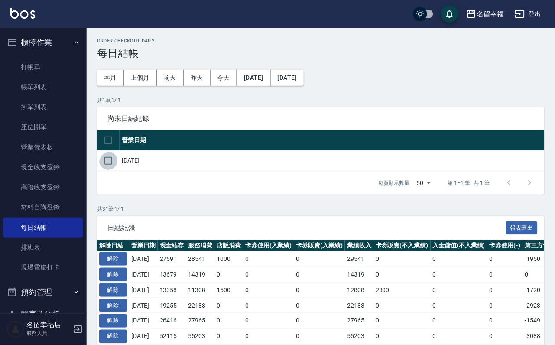
click at [110, 170] on input "checkbox" at bounding box center [108, 161] width 18 height 18
checkbox input "true"
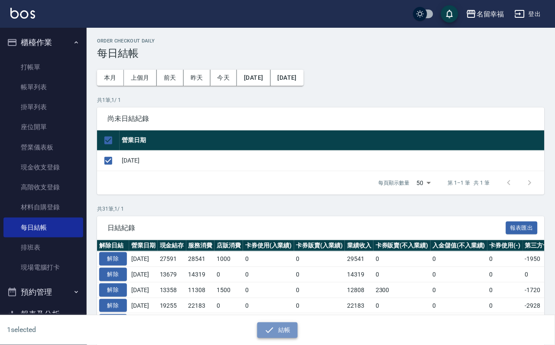
click at [263, 322] on button "結帳" at bounding box center [277, 330] width 40 height 16
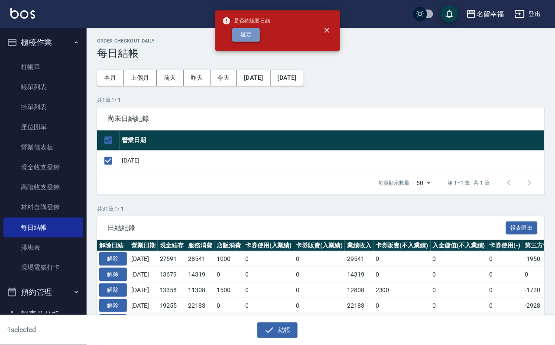
click at [255, 42] on button "確定" at bounding box center [246, 34] width 28 height 13
checkbox input "false"
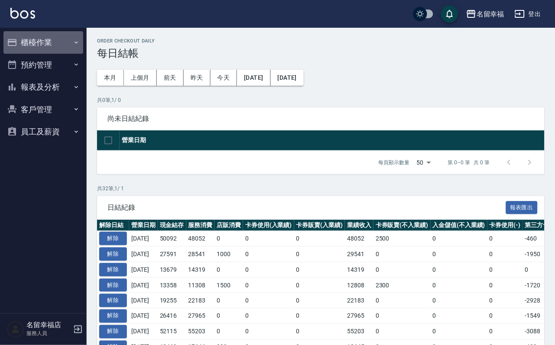
click at [45, 47] on button "櫃檯作業" at bounding box center [43, 42] width 80 height 23
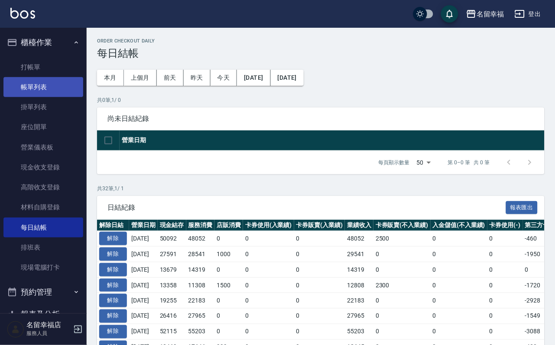
click at [47, 94] on link "帳單列表" at bounding box center [43, 87] width 80 height 20
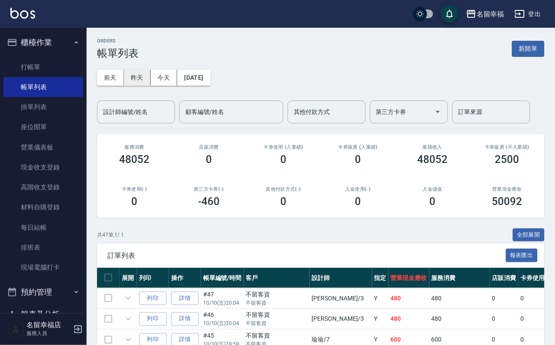
click at [142, 80] on button "昨天" at bounding box center [137, 78] width 27 height 16
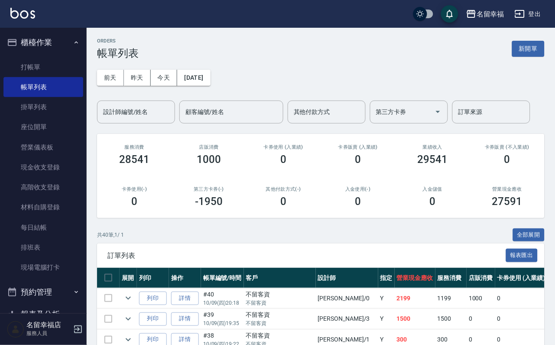
drag, startPoint x: 165, startPoint y: 85, endPoint x: 164, endPoint y: 91, distance: 6.7
click at [166, 84] on button "今天" at bounding box center [164, 78] width 27 height 16
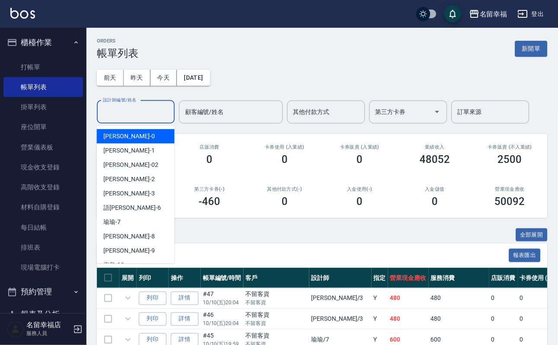
click at [157, 112] on input "設計師編號/姓名" at bounding box center [136, 111] width 70 height 15
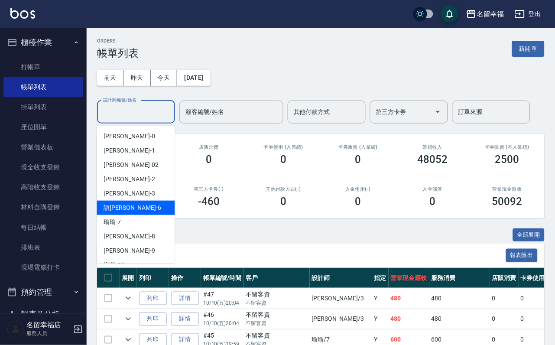
click at [139, 206] on div "語[PERSON_NAME] -6" at bounding box center [136, 207] width 78 height 14
type input "語[PERSON_NAME]-6"
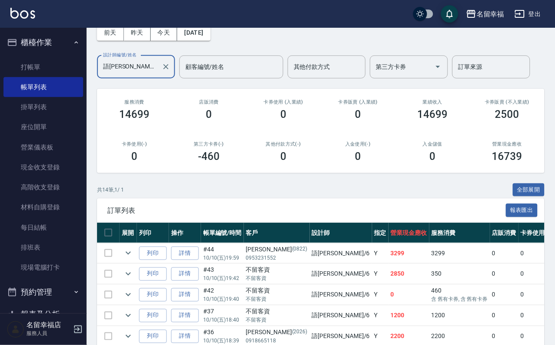
scroll to position [195, 0]
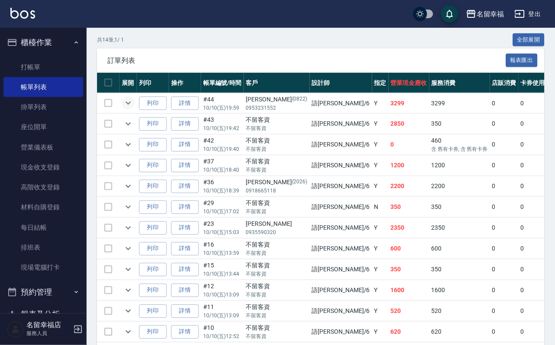
click at [133, 108] on icon "expand row" at bounding box center [128, 103] width 10 height 10
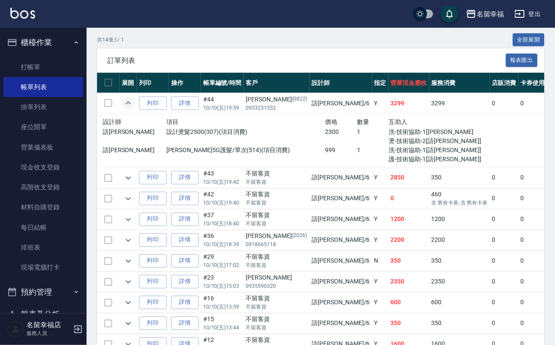
click at [133, 108] on icon "expand row" at bounding box center [128, 103] width 10 height 10
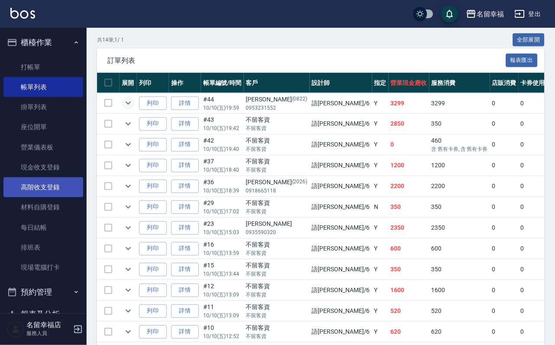
scroll to position [99, 0]
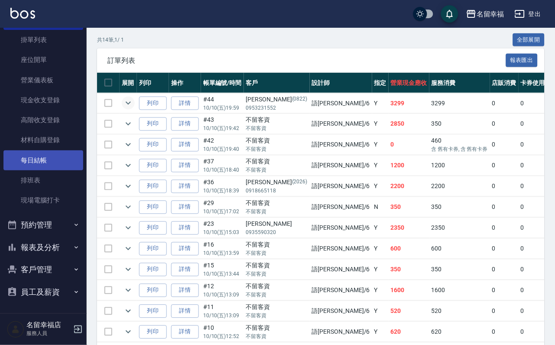
drag, startPoint x: 31, startPoint y: 142, endPoint x: 44, endPoint y: 147, distance: 14.2
click at [31, 150] on link "每日結帳" at bounding box center [43, 160] width 80 height 20
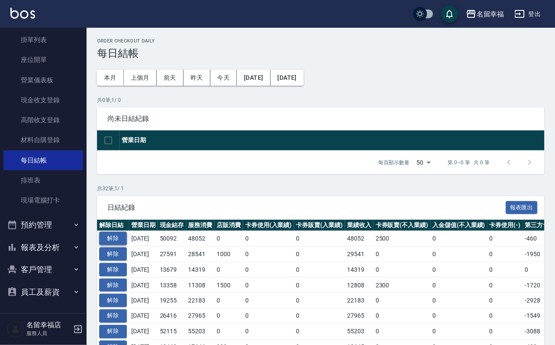
click at [104, 245] on button "解除" at bounding box center [113, 238] width 28 height 13
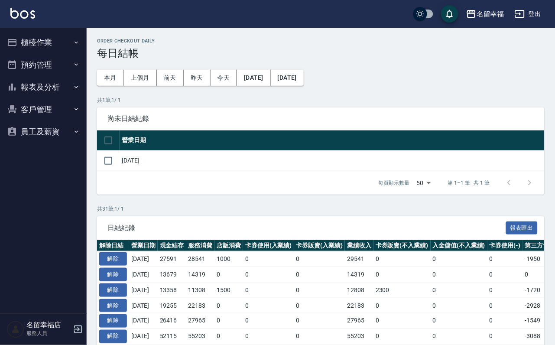
click at [48, 44] on button "櫃檯作業" at bounding box center [43, 42] width 80 height 23
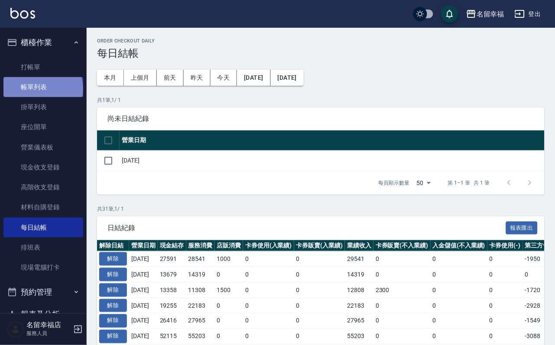
drag, startPoint x: 42, startPoint y: 94, endPoint x: 44, endPoint y: 99, distance: 5.6
click at [42, 94] on link "帳單列表" at bounding box center [43, 87] width 80 height 20
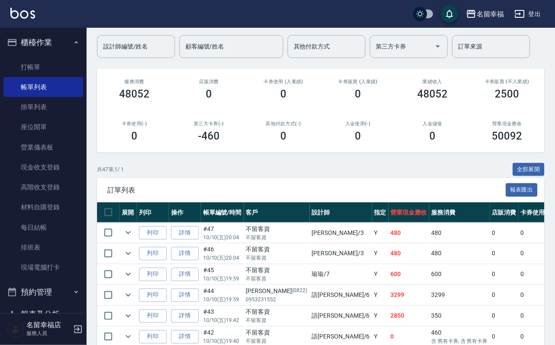
scroll to position [65, 0]
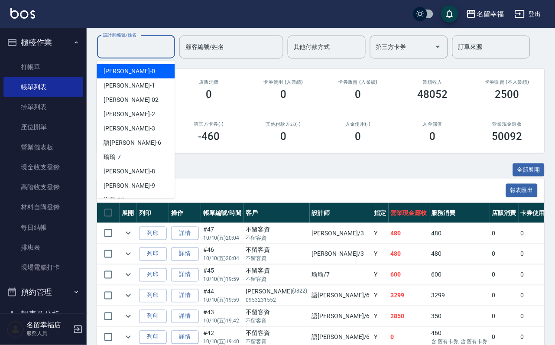
click at [150, 45] on input "設計師編號/姓名" at bounding box center [136, 46] width 70 height 15
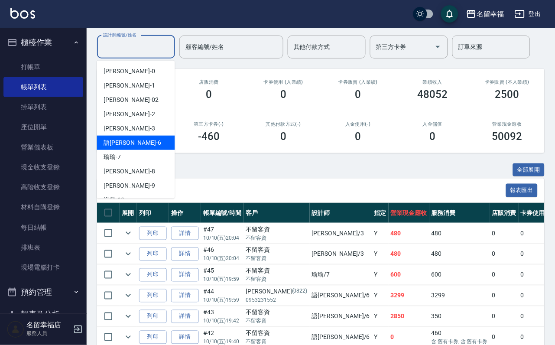
click at [147, 145] on div "語[PERSON_NAME] -6" at bounding box center [136, 143] width 78 height 14
type input "語[PERSON_NAME]-6"
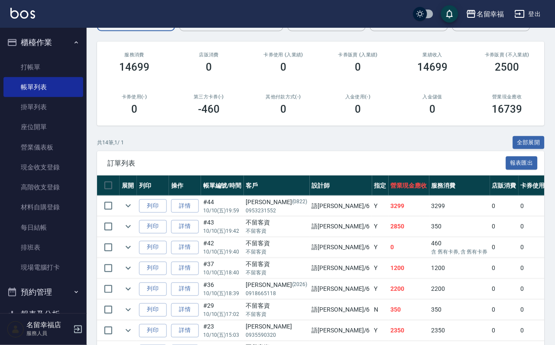
scroll to position [195, 0]
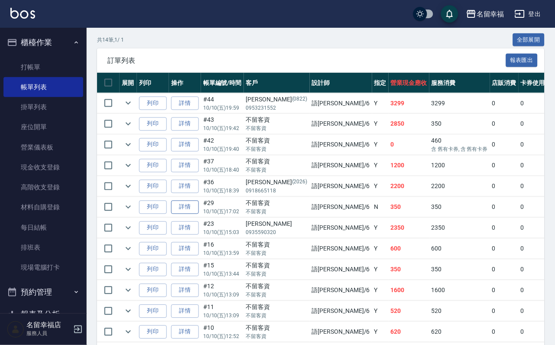
click at [199, 214] on link "詳情" at bounding box center [185, 206] width 28 height 13
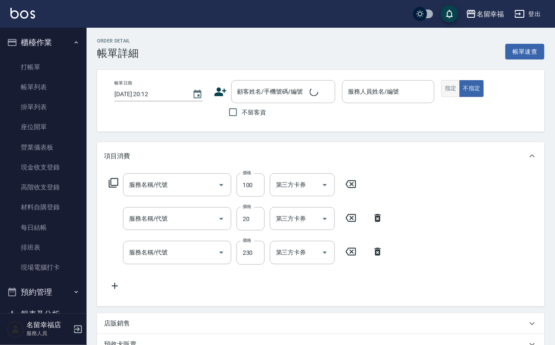
type input "[DATE] 17:02"
checkbox input "true"
type input "語[PERSON_NAME]-6"
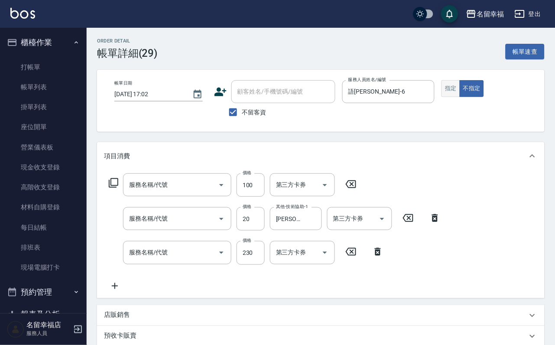
type input "剪瀏海(201)"
type input "潤絲(801)"
type input "洗髮(101)"
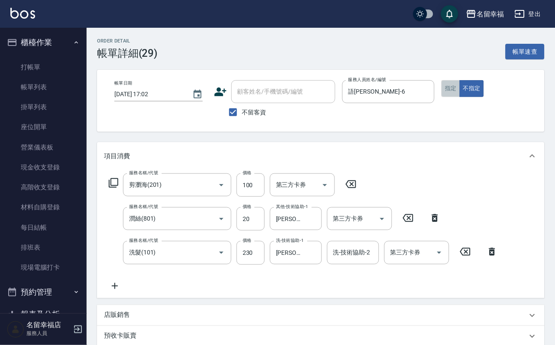
click at [460, 97] on button "指定" at bounding box center [450, 88] width 19 height 17
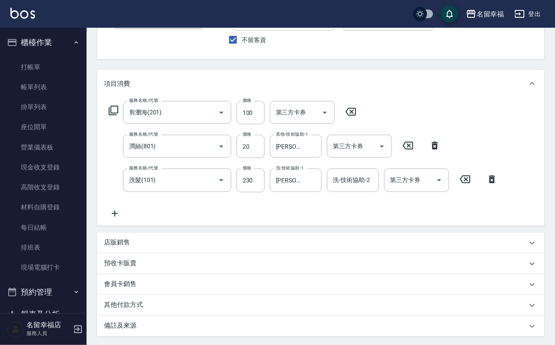
scroll to position [189, 0]
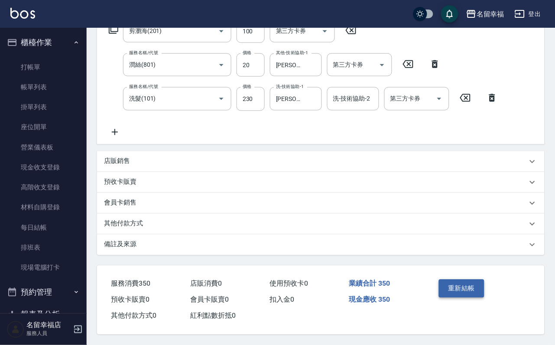
click at [468, 279] on button "重新結帳" at bounding box center [462, 288] width 46 height 18
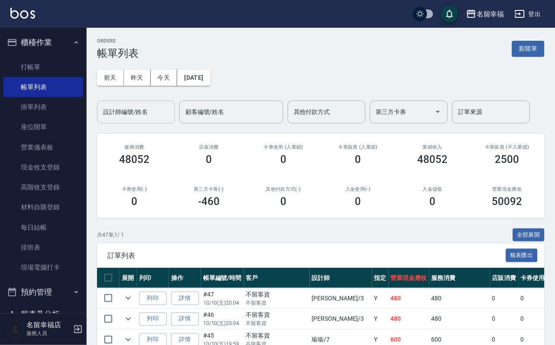
click at [126, 114] on input "設計師編號/姓名" at bounding box center [136, 111] width 70 height 15
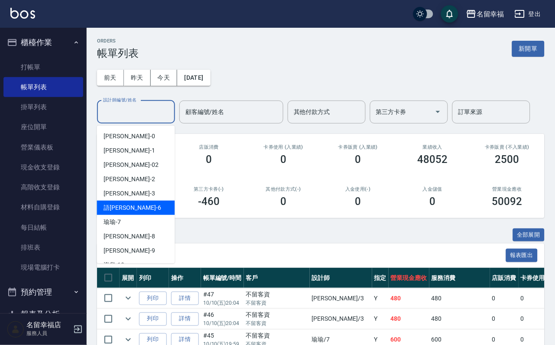
click at [115, 206] on span "語[PERSON_NAME] -6" at bounding box center [132, 207] width 57 height 9
type input "語[PERSON_NAME]-6"
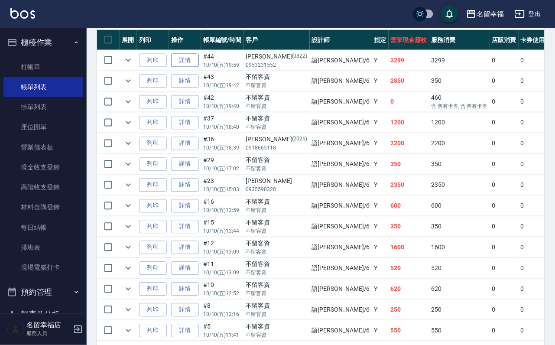
scroll to position [260, 0]
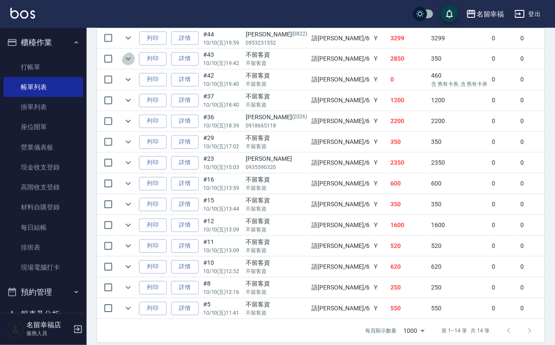
click at [133, 64] on icon "expand row" at bounding box center [128, 59] width 10 height 10
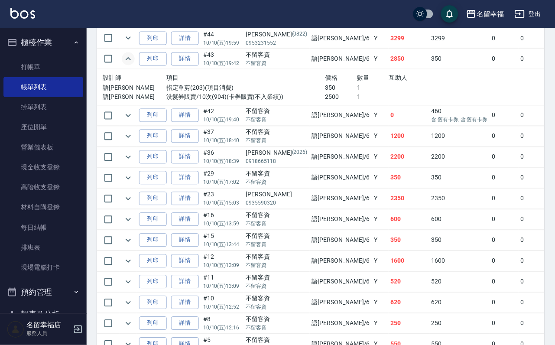
click at [133, 64] on icon "expand row" at bounding box center [128, 59] width 10 height 10
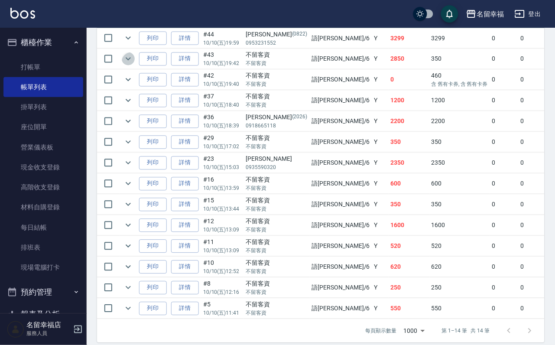
click at [133, 64] on icon "expand row" at bounding box center [128, 59] width 10 height 10
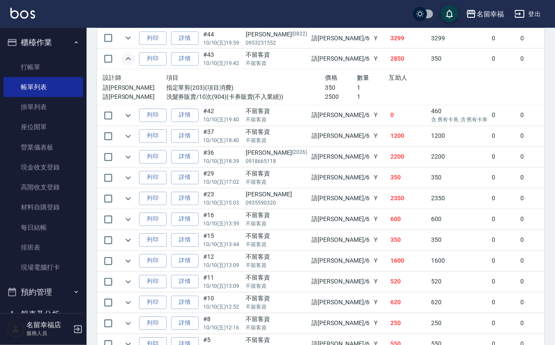
click at [133, 64] on icon "expand row" at bounding box center [128, 59] width 10 height 10
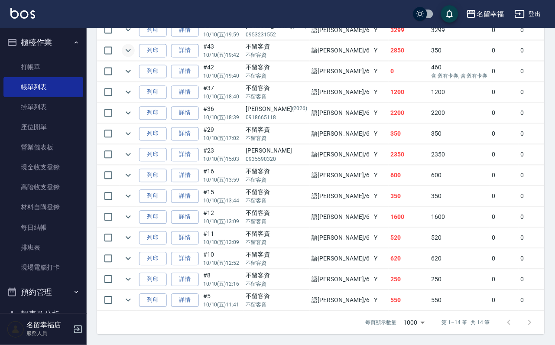
scroll to position [271, 0]
click at [133, 77] on icon "expand row" at bounding box center [128, 71] width 10 height 10
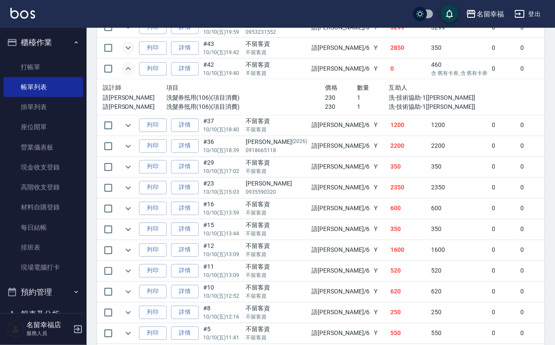
click at [131, 70] on icon "expand row" at bounding box center [128, 68] width 5 height 3
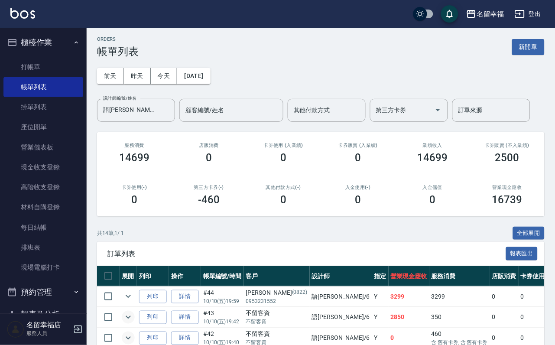
scroll to position [0, 0]
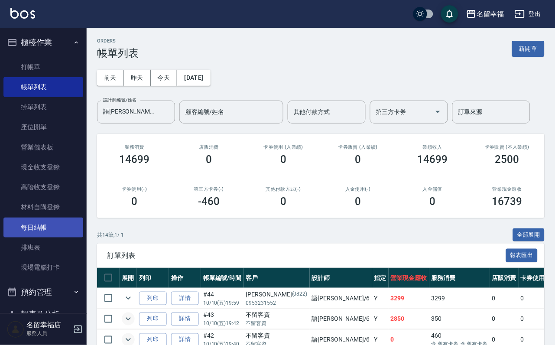
drag, startPoint x: 40, startPoint y: 245, endPoint x: 76, endPoint y: 233, distance: 37.4
click at [40, 237] on link "每日結帳" at bounding box center [43, 227] width 80 height 20
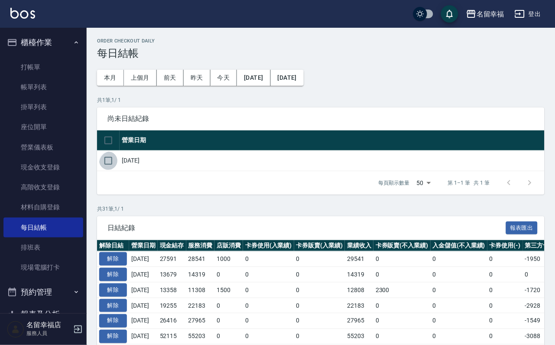
click at [115, 170] on input "checkbox" at bounding box center [108, 161] width 18 height 18
checkbox input "true"
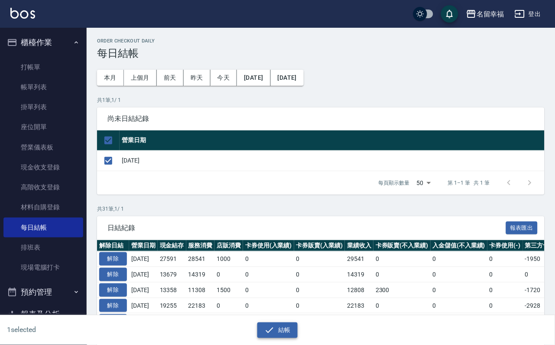
click at [289, 330] on button "結帳" at bounding box center [277, 330] width 40 height 16
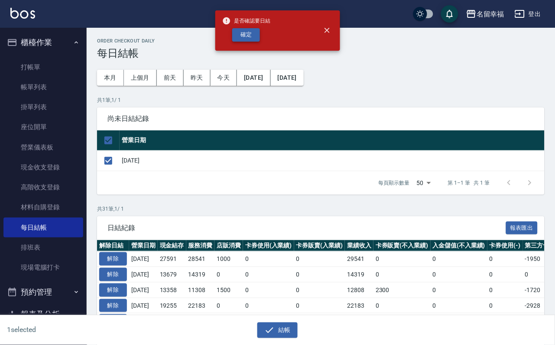
click at [251, 42] on button "確定" at bounding box center [246, 34] width 28 height 13
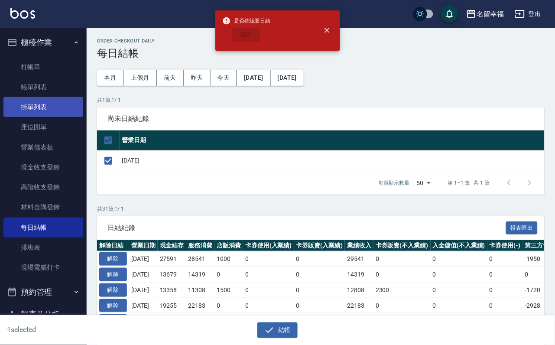
checkbox input "false"
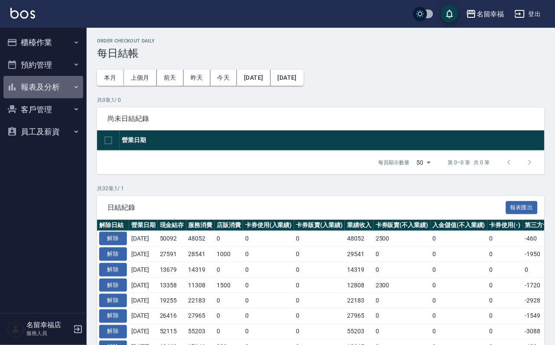
click at [48, 94] on button "報表及分析" at bounding box center [43, 87] width 80 height 23
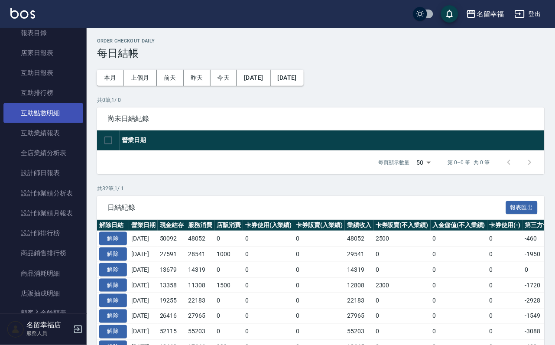
scroll to position [130, 0]
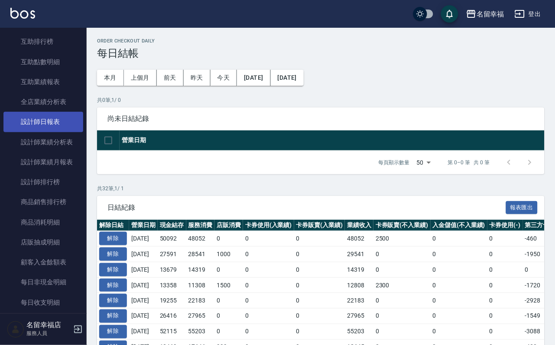
click at [65, 132] on link "設計師日報表" at bounding box center [43, 122] width 80 height 20
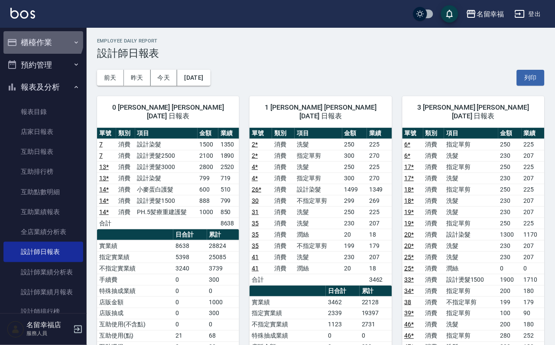
click at [39, 37] on button "櫃檯作業" at bounding box center [43, 42] width 80 height 23
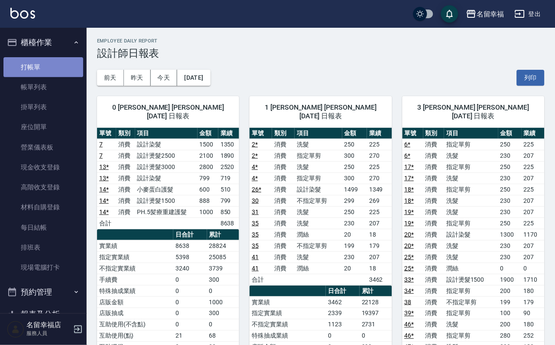
click at [43, 77] on link "打帳單" at bounding box center [43, 67] width 80 height 20
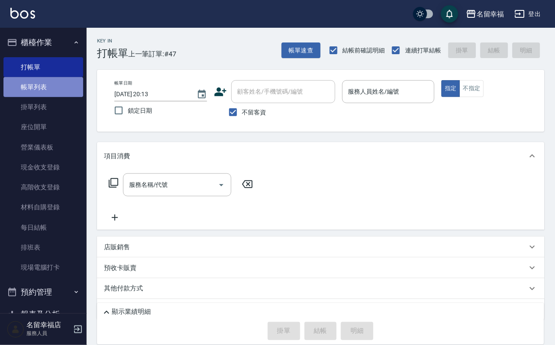
click at [52, 87] on link "帳單列表" at bounding box center [43, 87] width 80 height 20
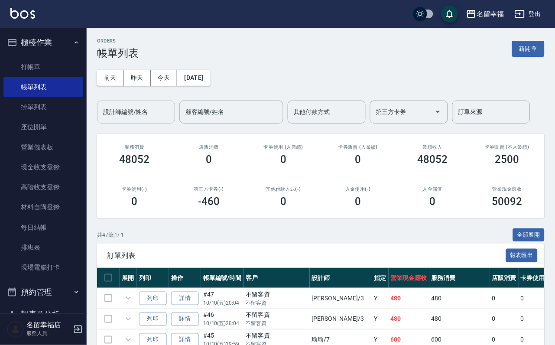
click at [151, 113] on div "設計師編號/姓名 設計師編號/姓名" at bounding box center [136, 111] width 78 height 23
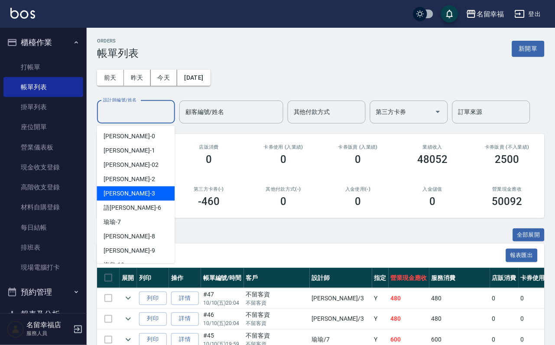
click at [142, 198] on div "[PERSON_NAME] -3" at bounding box center [136, 193] width 78 height 14
type input "[PERSON_NAME]-3"
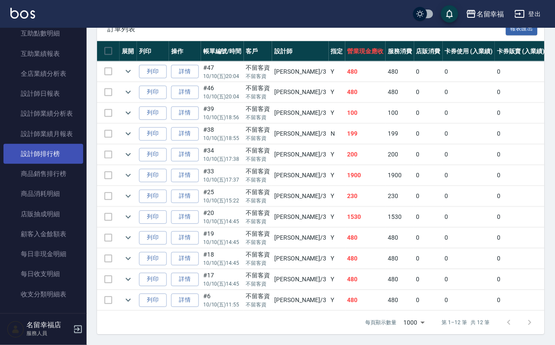
scroll to position [390, 0]
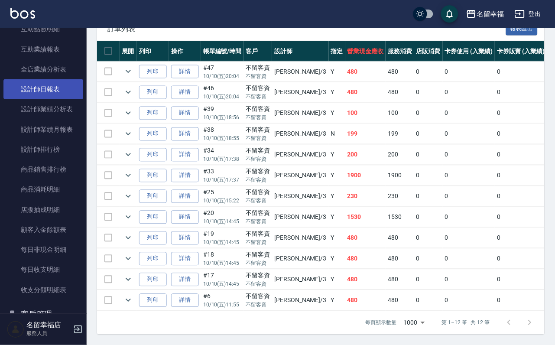
click at [66, 99] on link "設計師日報表" at bounding box center [43, 89] width 80 height 20
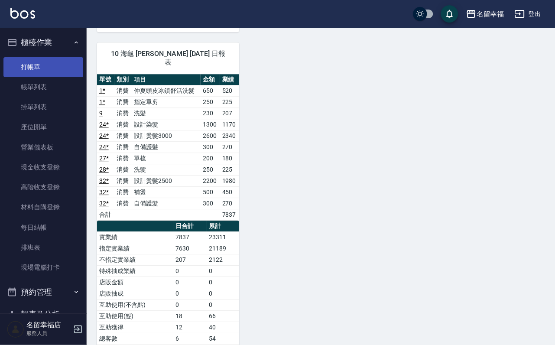
click at [50, 74] on link "打帳單" at bounding box center [43, 67] width 80 height 20
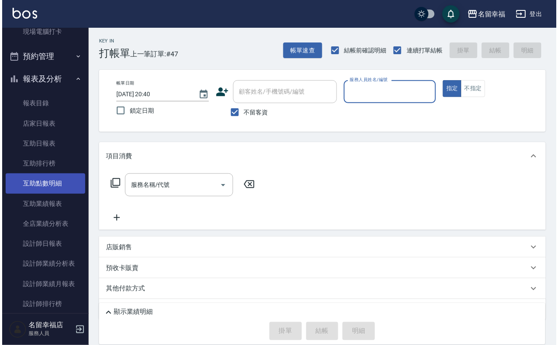
scroll to position [260, 0]
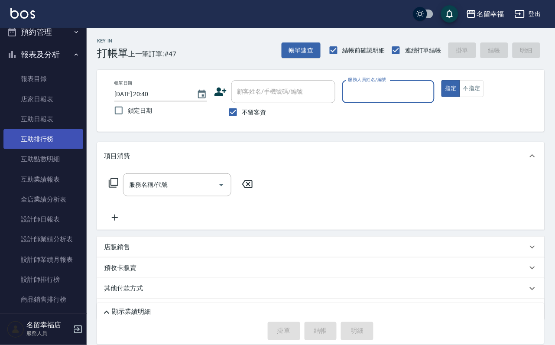
click at [57, 149] on link "互助排行榜" at bounding box center [43, 139] width 80 height 20
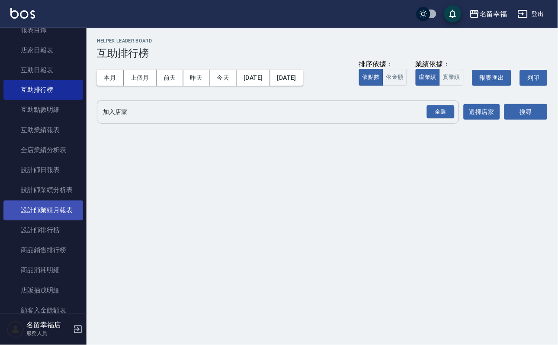
scroll to position [520, 0]
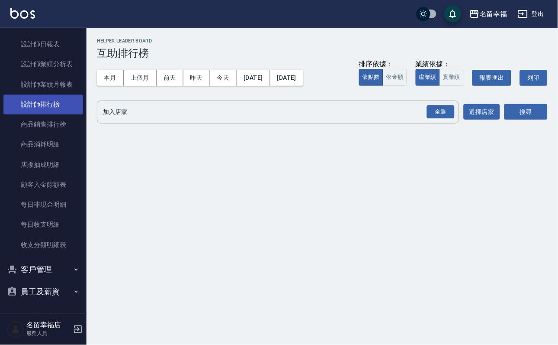
click at [61, 94] on link "設計師排行榜" at bounding box center [43, 104] width 80 height 20
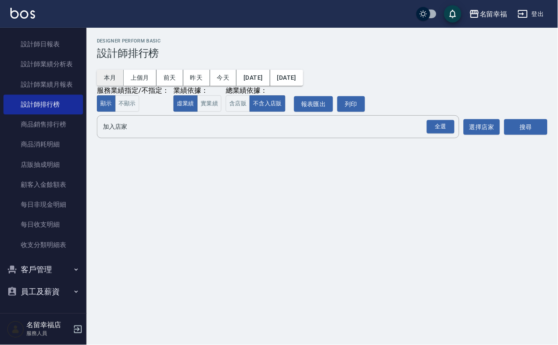
click at [100, 75] on button "本月" at bounding box center [110, 78] width 27 height 16
click at [430, 133] on div "全選" at bounding box center [441, 126] width 28 height 13
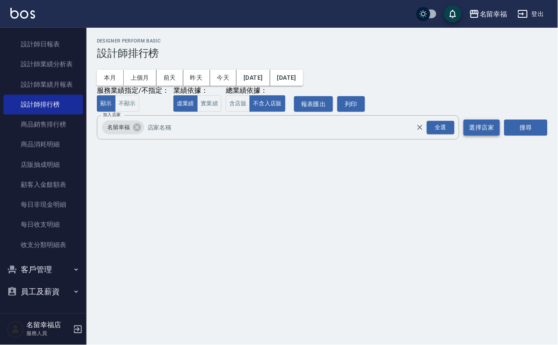
click at [497, 136] on button "選擇店家" at bounding box center [482, 127] width 36 height 16
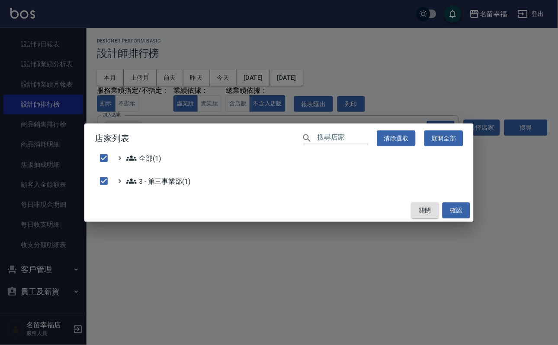
click at [427, 216] on button "關閉" at bounding box center [426, 210] width 28 height 16
checkbox input "false"
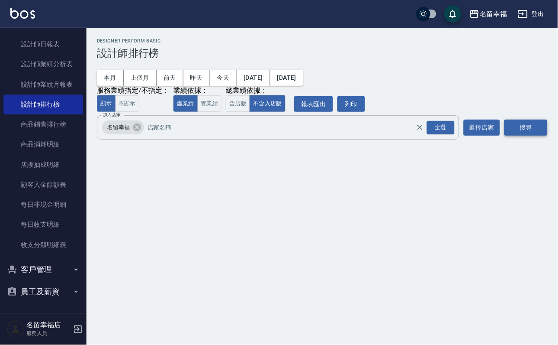
click at [520, 136] on button "搜尋" at bounding box center [526, 127] width 43 height 16
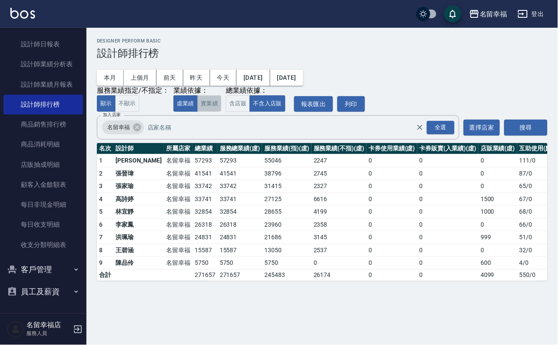
click at [222, 112] on button "實業績" at bounding box center [209, 103] width 24 height 17
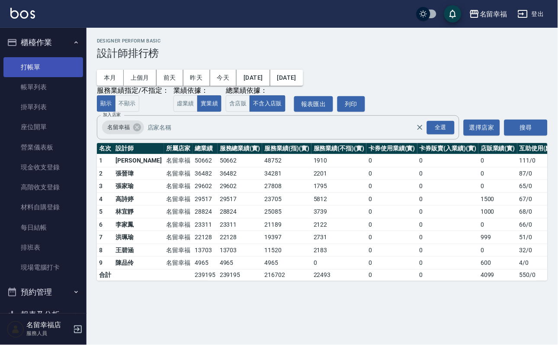
click at [52, 77] on link "打帳單" at bounding box center [43, 67] width 80 height 20
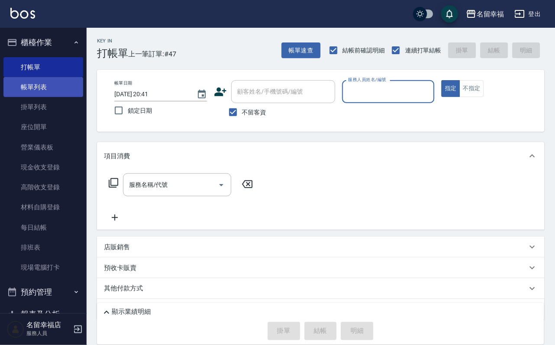
click at [52, 88] on link "帳單列表" at bounding box center [43, 87] width 80 height 20
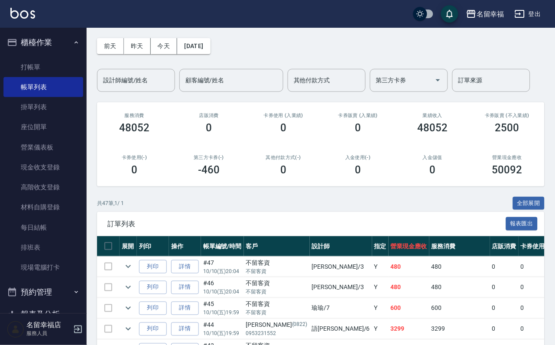
scroll to position [130, 0]
